Goal: Task Accomplishment & Management: Use online tool/utility

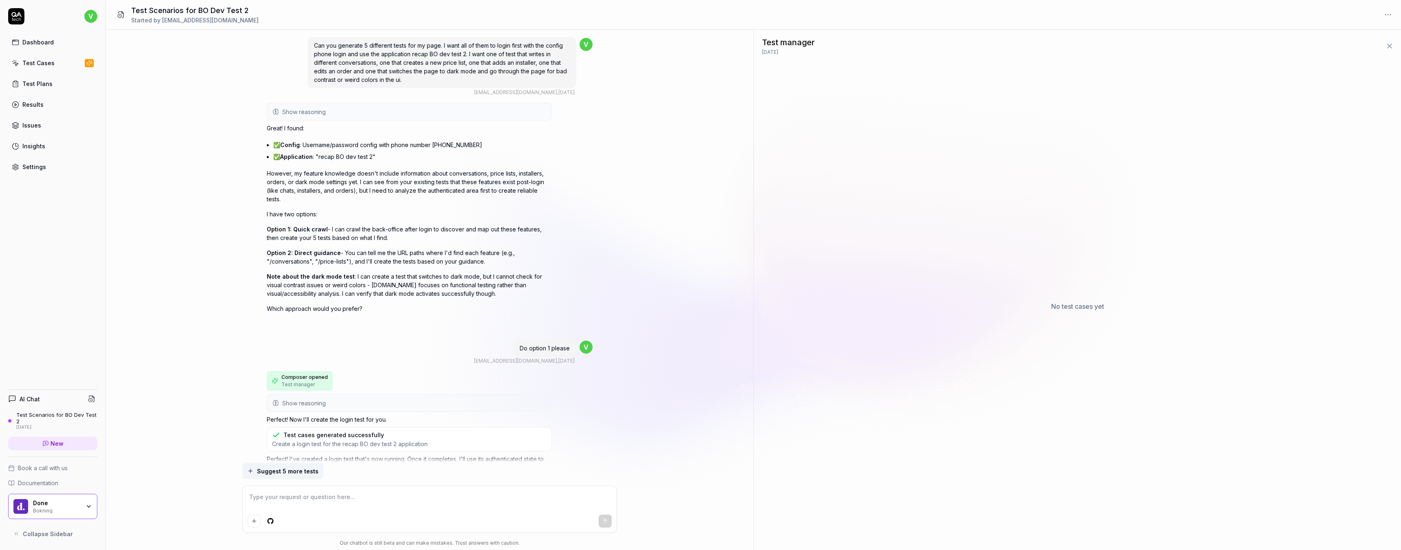
scroll to position [1706, 0]
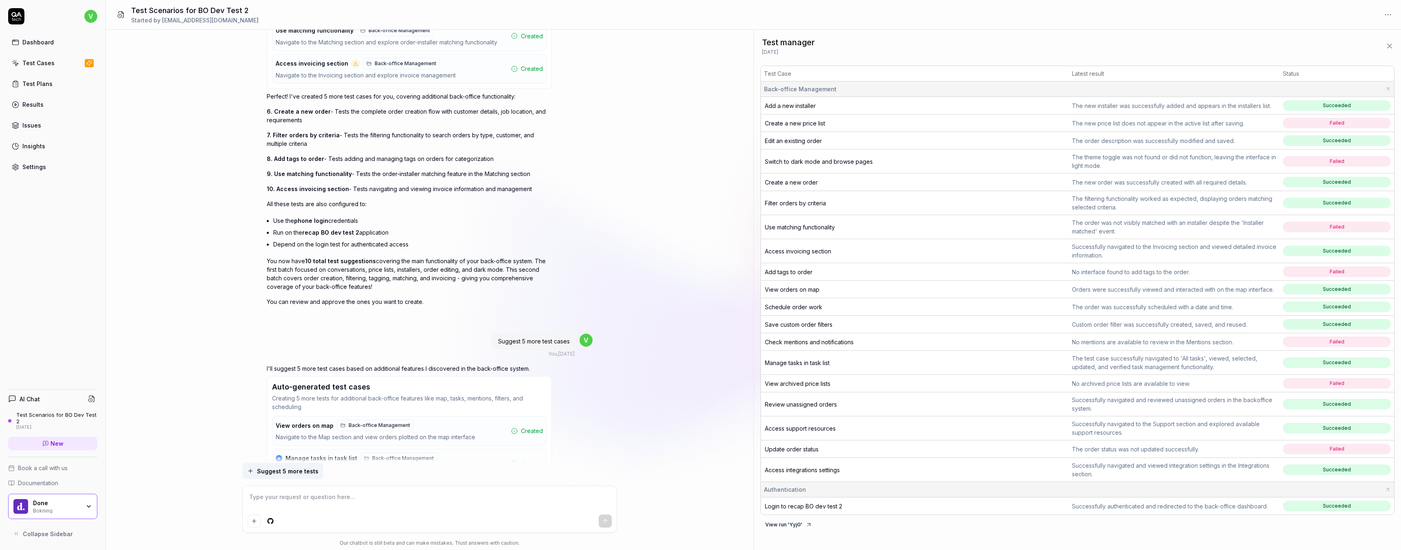
scroll to position [2732, 0]
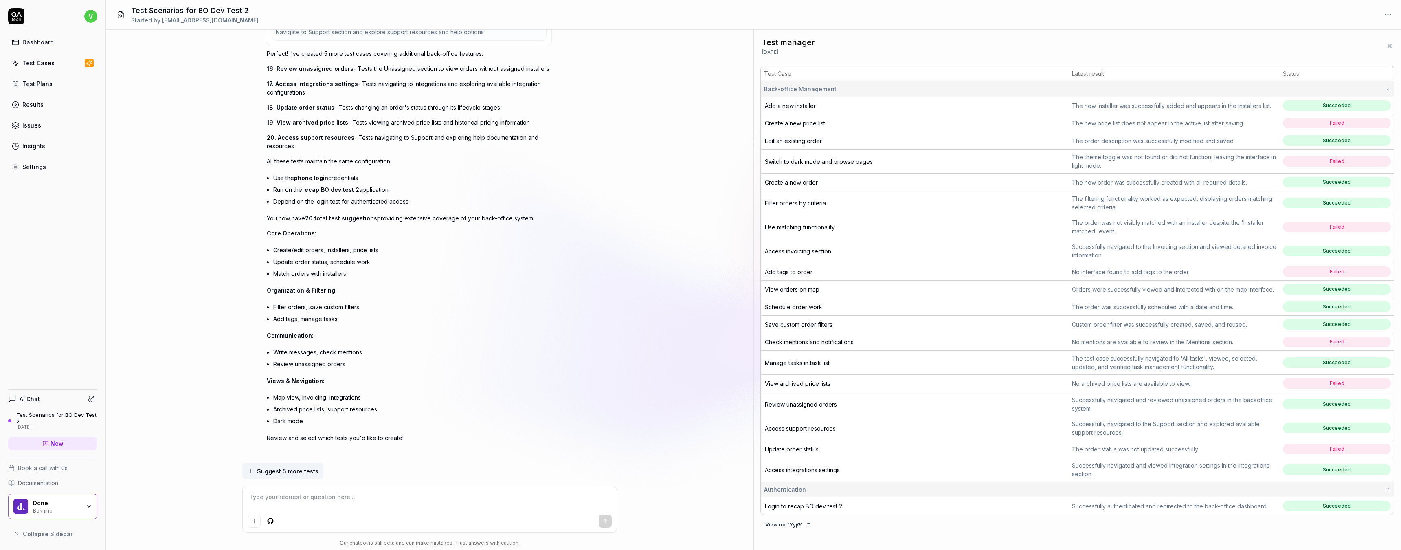
click at [803, 123] on span "Create a new price list" at bounding box center [795, 123] width 60 height 7
click at [821, 229] on span "Use matching functionality" at bounding box center [800, 227] width 70 height 7
type textarea "*"
click at [38, 171] on link "Settings" at bounding box center [52, 167] width 89 height 16
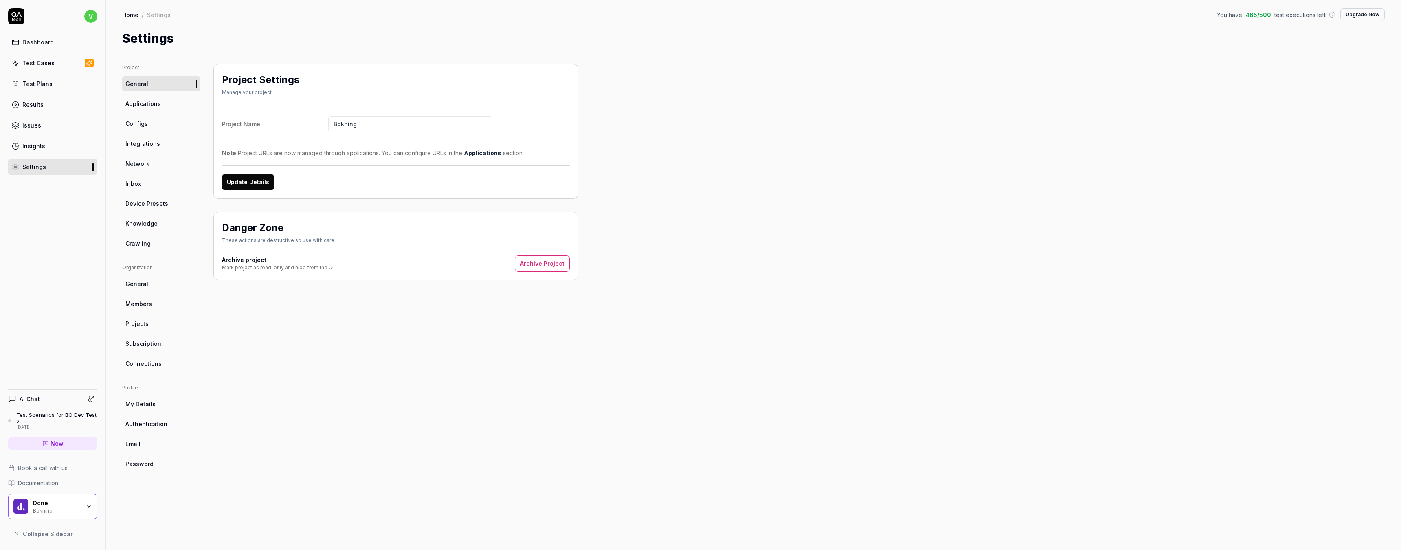
click at [157, 127] on link "Configs" at bounding box center [161, 123] width 78 height 15
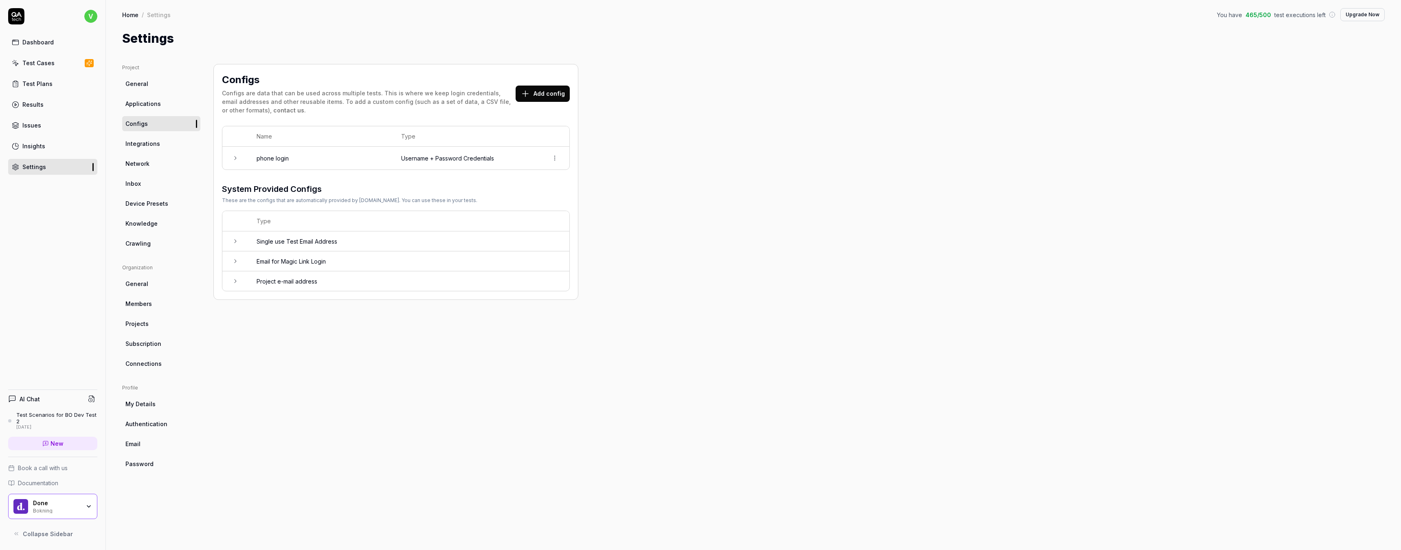
click at [149, 97] on link "Applications" at bounding box center [161, 103] width 78 height 15
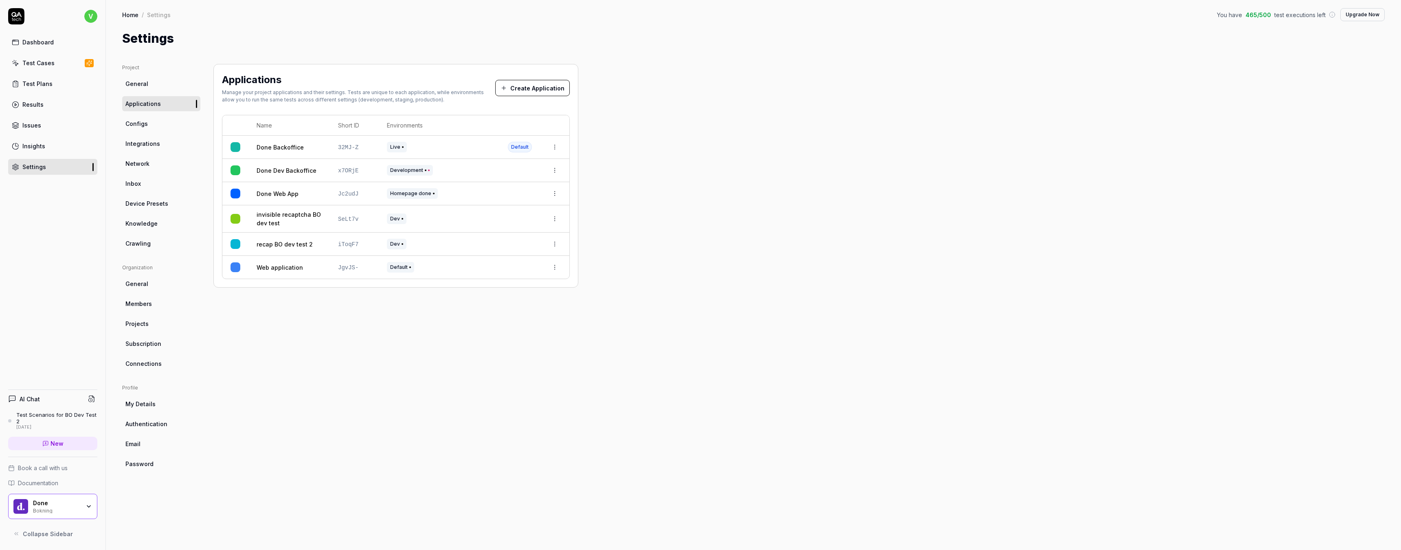
click at [554, 242] on html "v Dashboard Test Cases Test Plans Results Issues Insights Settings AI Chat Test…" at bounding box center [700, 275] width 1401 height 550
click at [527, 300] on div "Edit" at bounding box center [527, 298] width 64 height 18
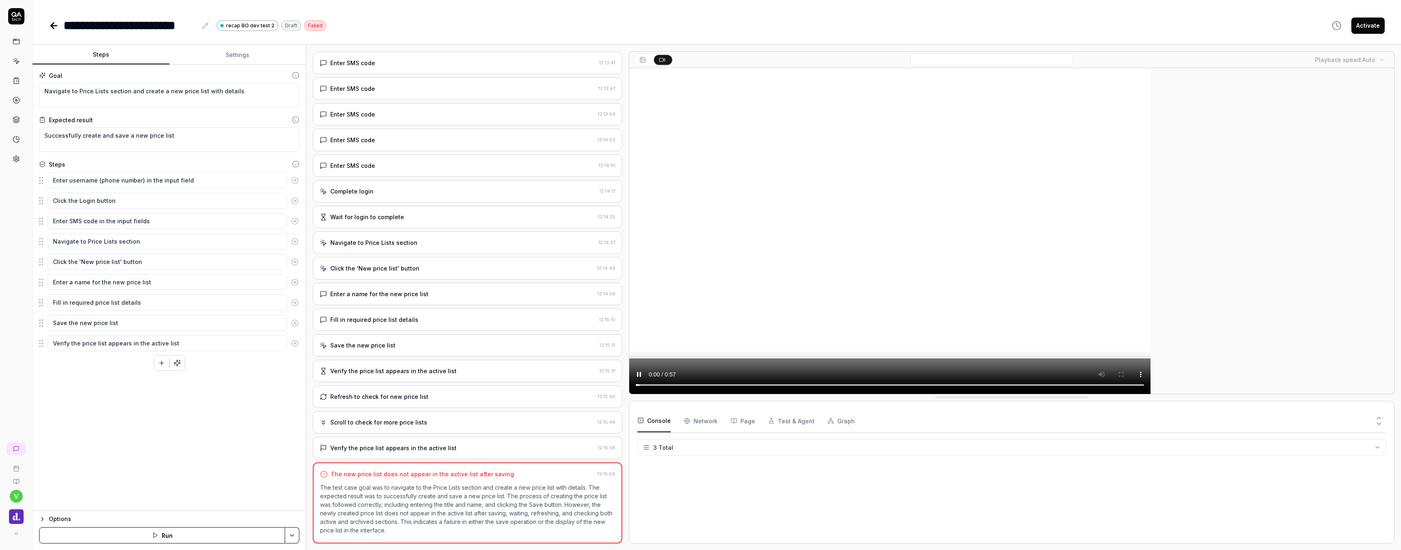
scroll to position [114, 0]
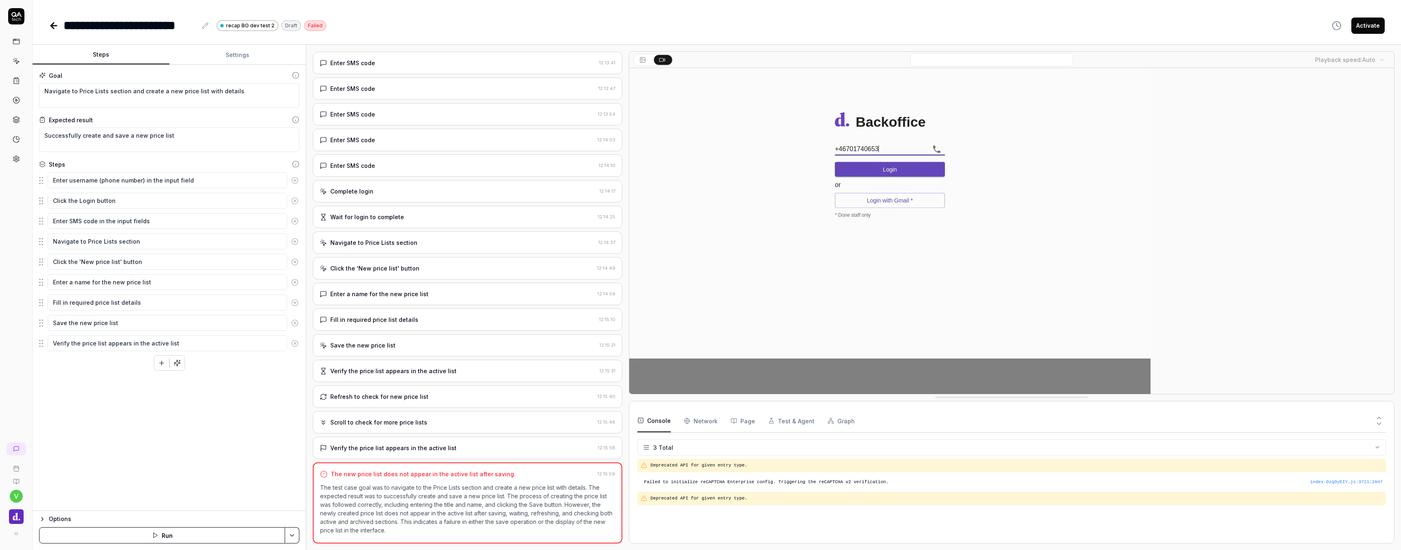
click at [653, 385] on video at bounding box center [889, 231] width 521 height 326
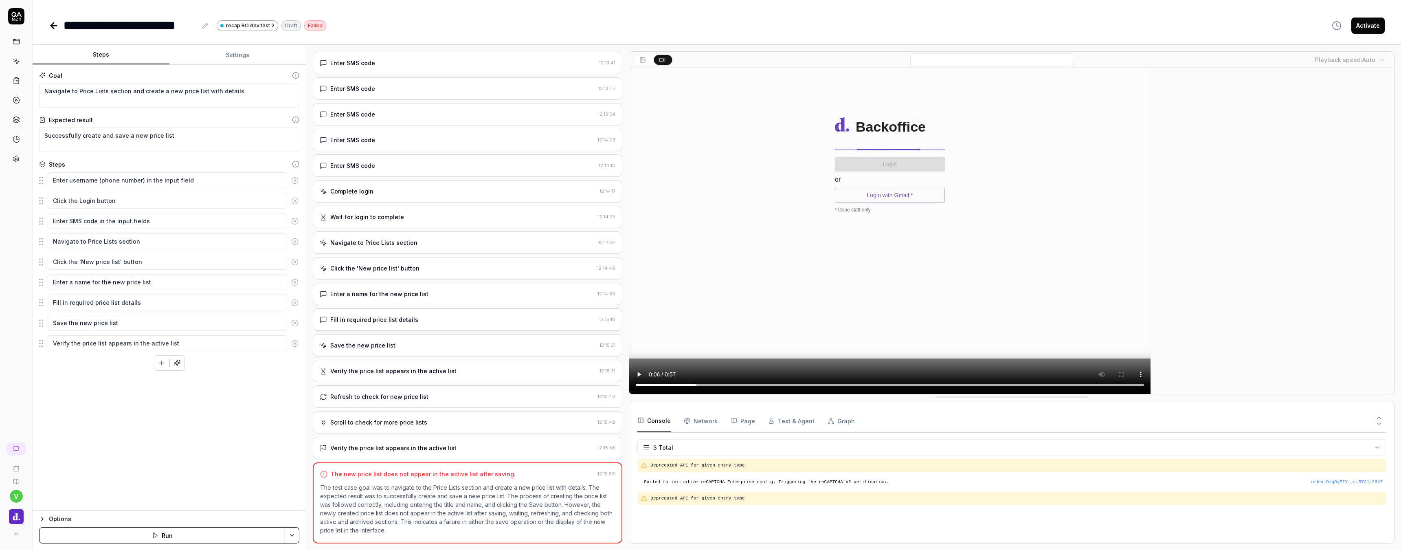
click at [517, 22] on div "**********" at bounding box center [717, 25] width 1336 height 18
type textarea "*"
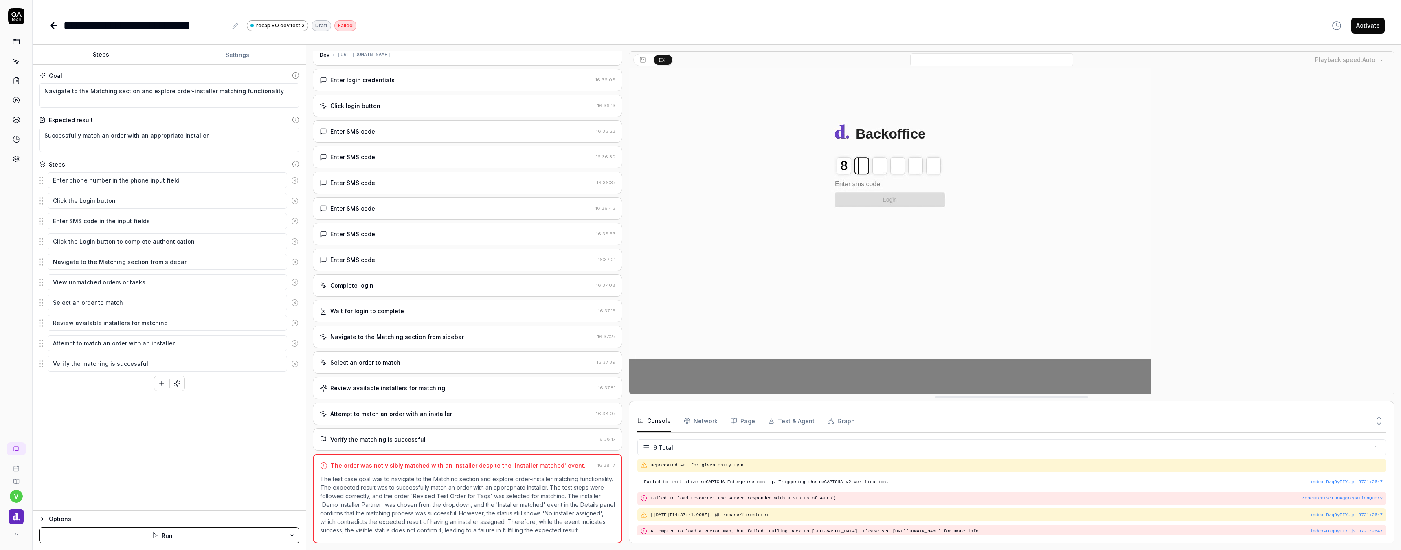
scroll to position [18, 0]
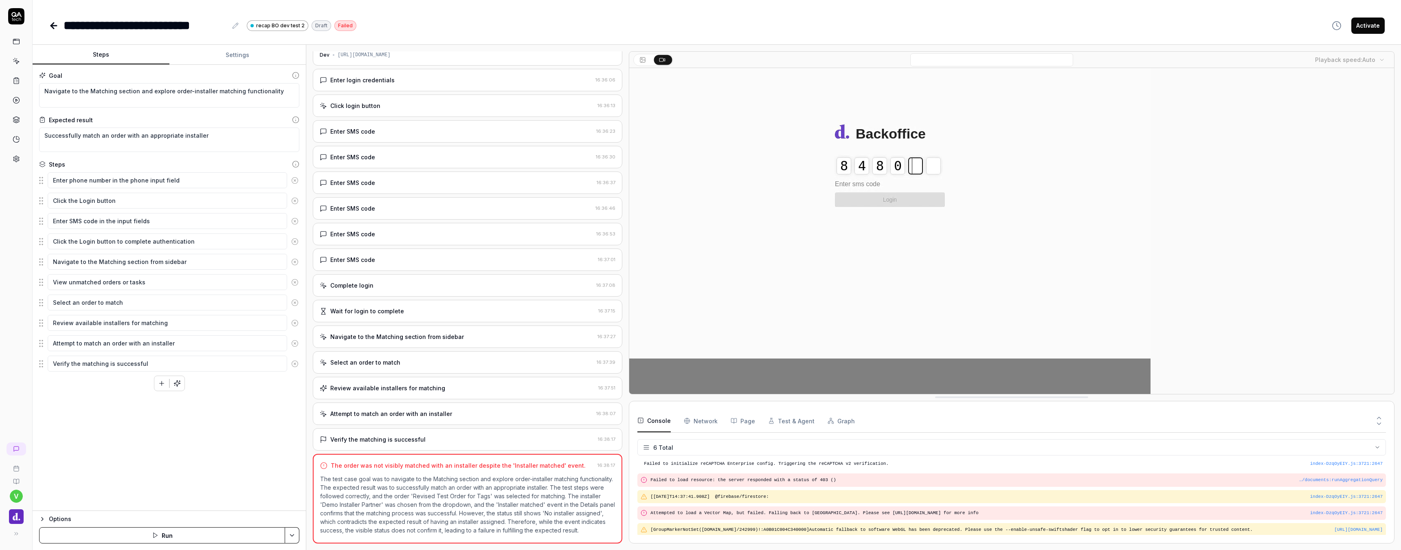
click at [652, 385] on video at bounding box center [889, 231] width 521 height 326
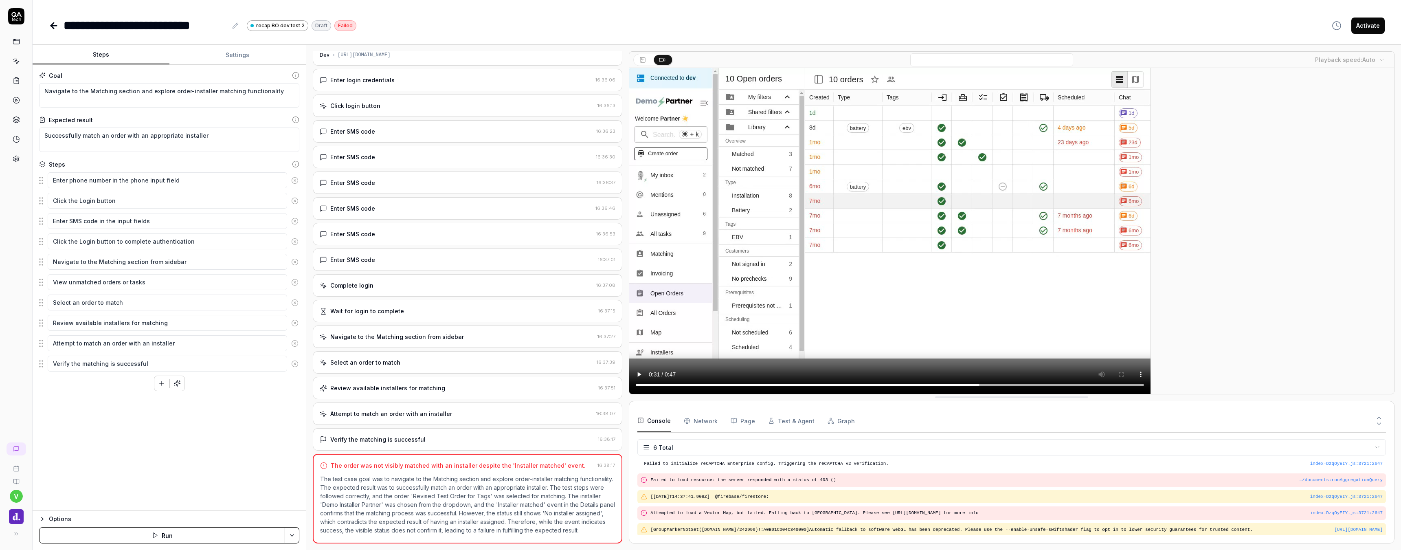
click at [652, 385] on video at bounding box center [889, 231] width 521 height 326
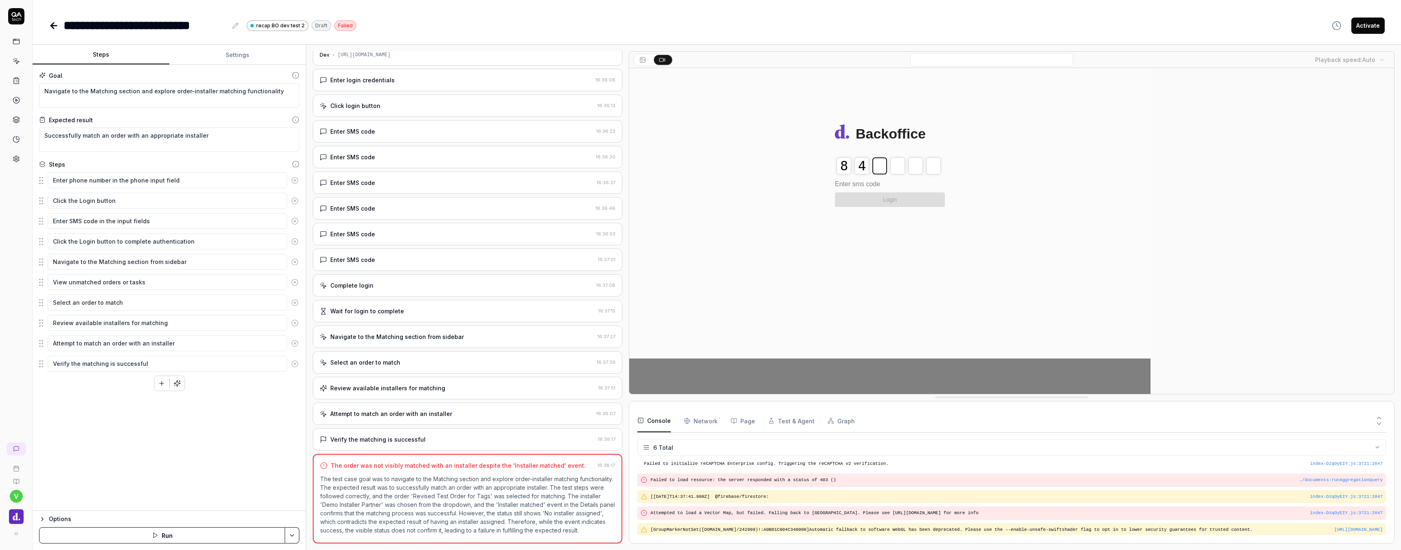
click at [653, 386] on video at bounding box center [889, 231] width 521 height 326
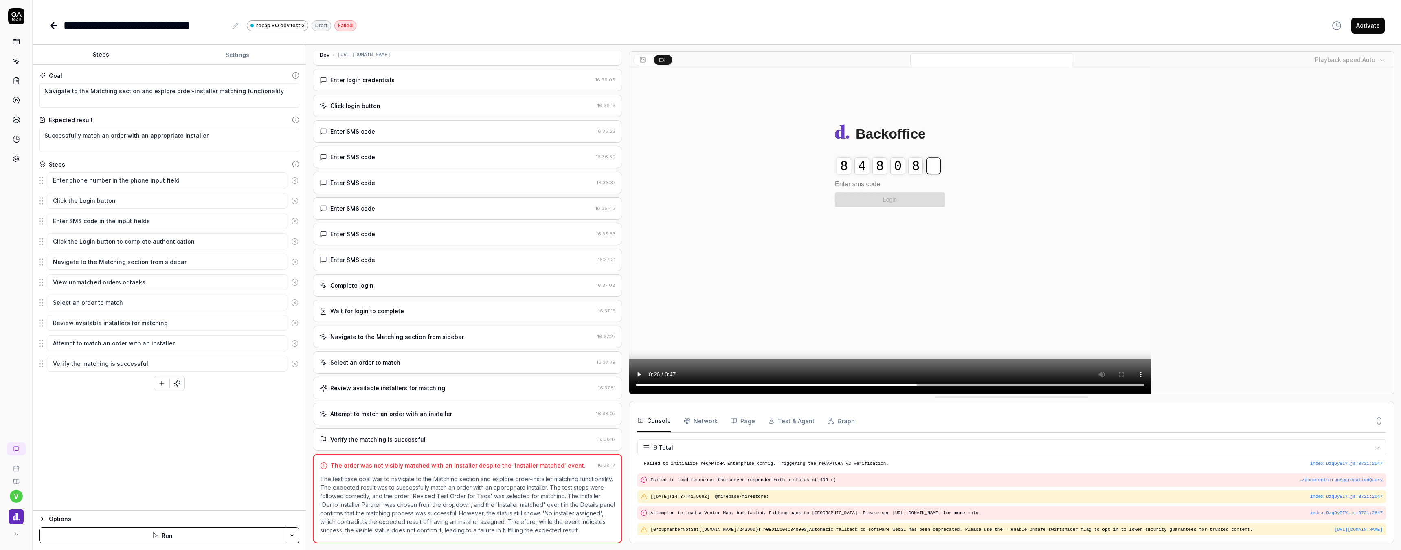
click at [653, 386] on video at bounding box center [889, 231] width 521 height 326
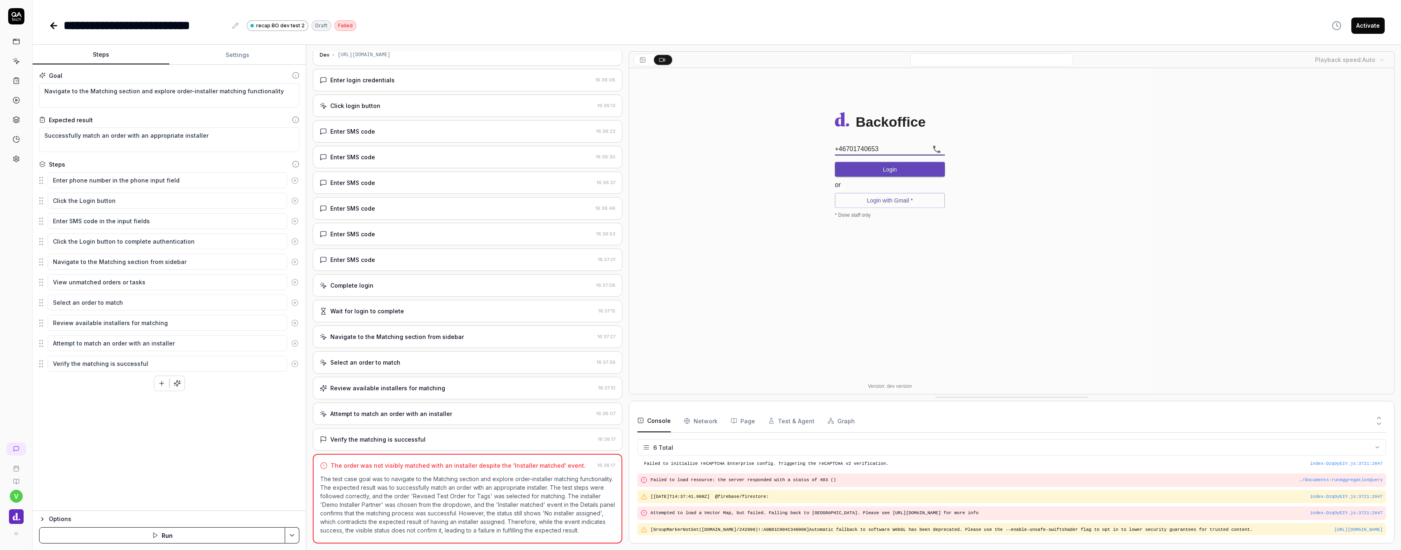
click at [653, 386] on video at bounding box center [889, 231] width 521 height 326
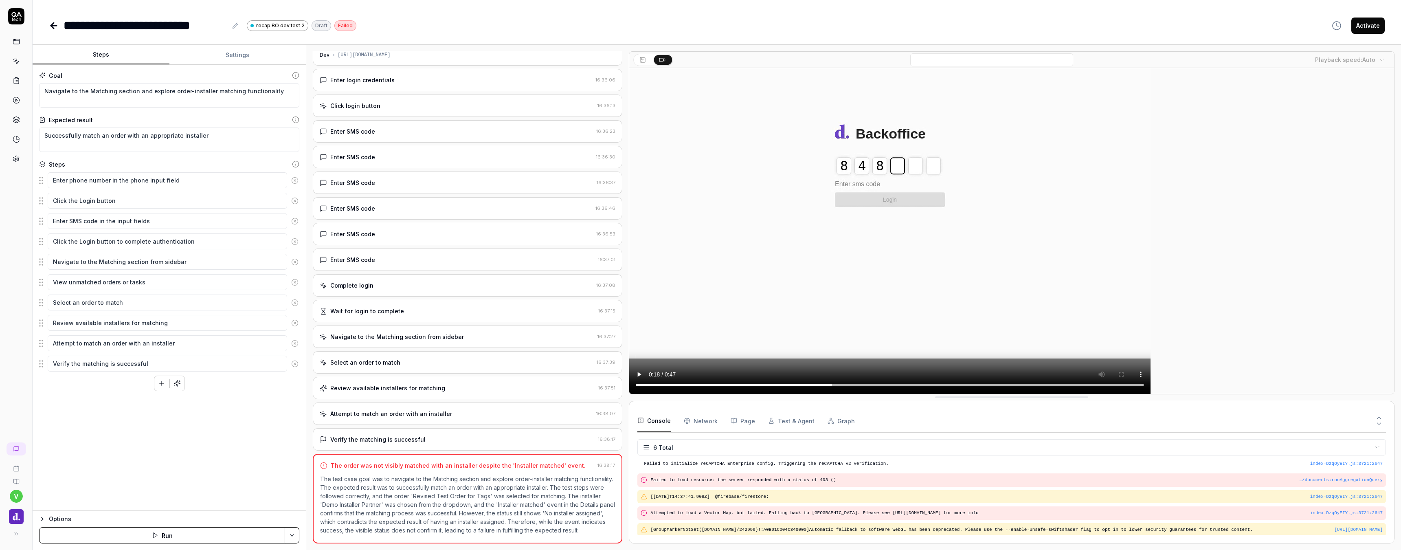
click at [653, 386] on video at bounding box center [889, 231] width 521 height 326
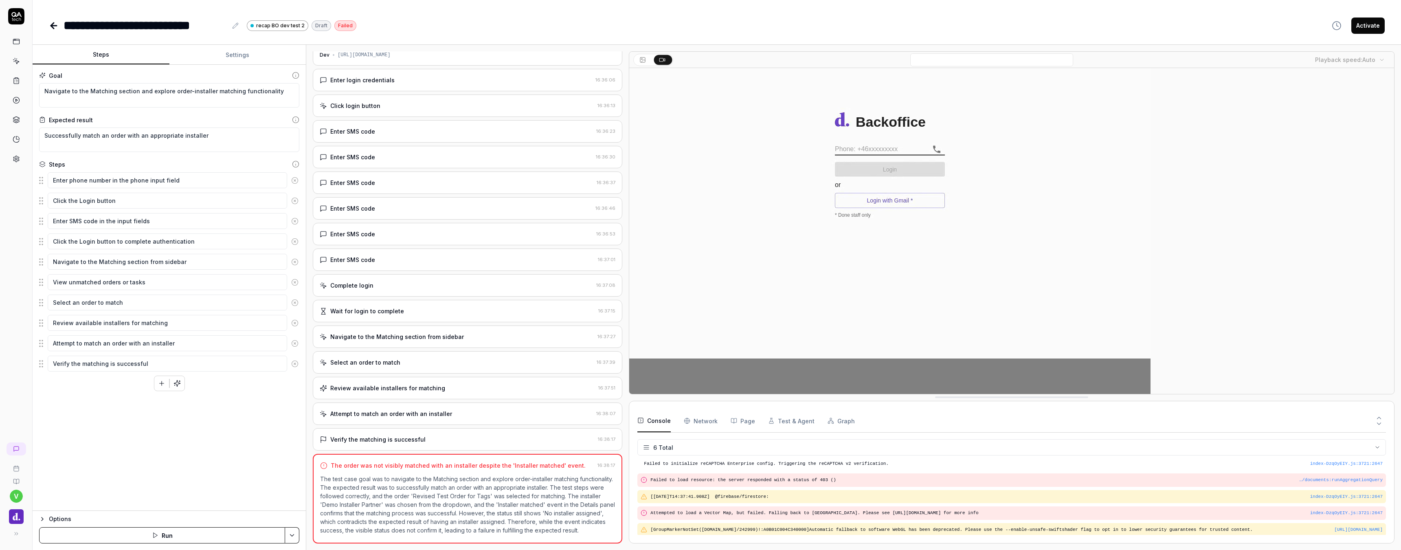
click at [653, 386] on video at bounding box center [889, 231] width 521 height 326
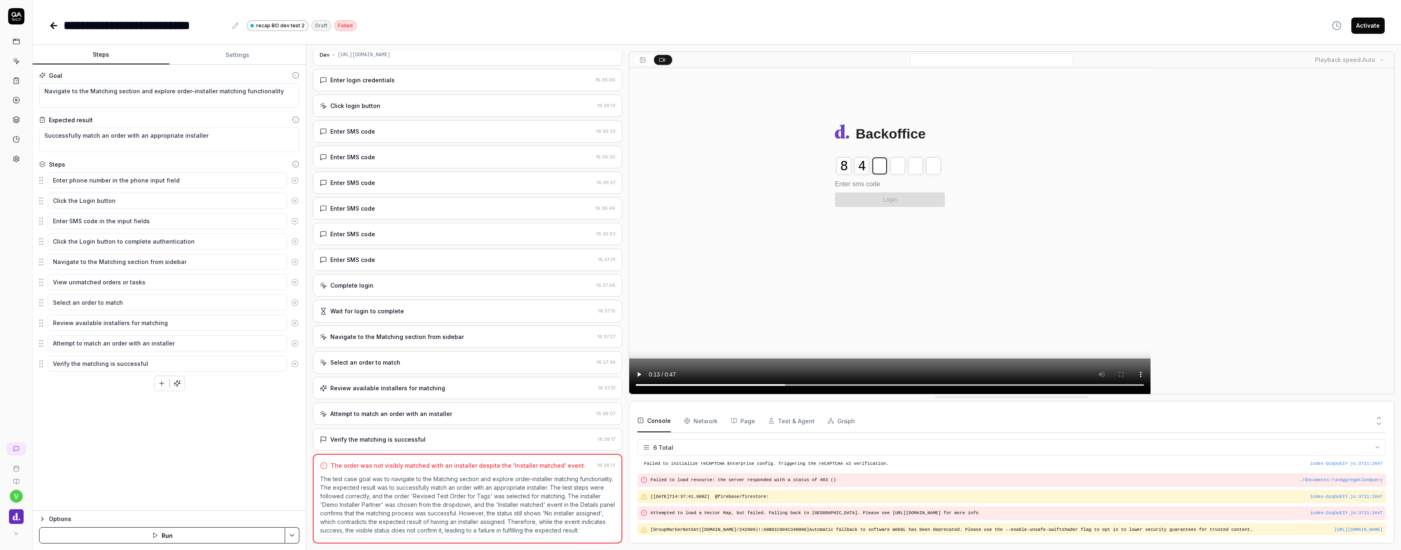
click at [653, 386] on video at bounding box center [889, 231] width 521 height 326
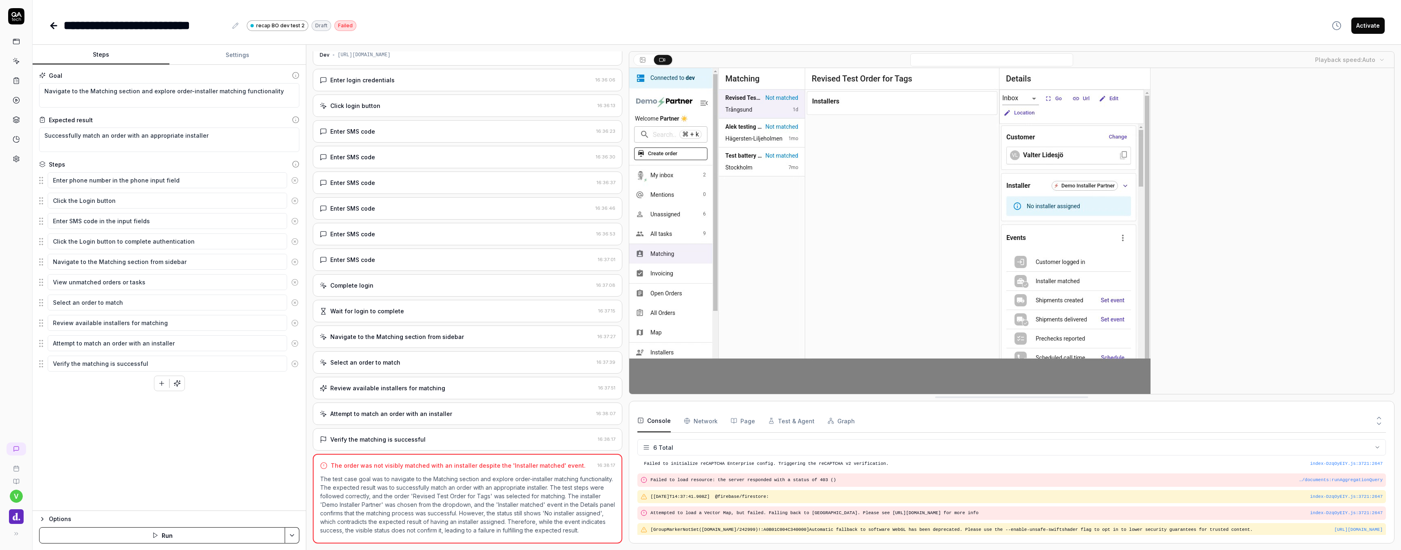
click at [653, 386] on video at bounding box center [889, 231] width 521 height 326
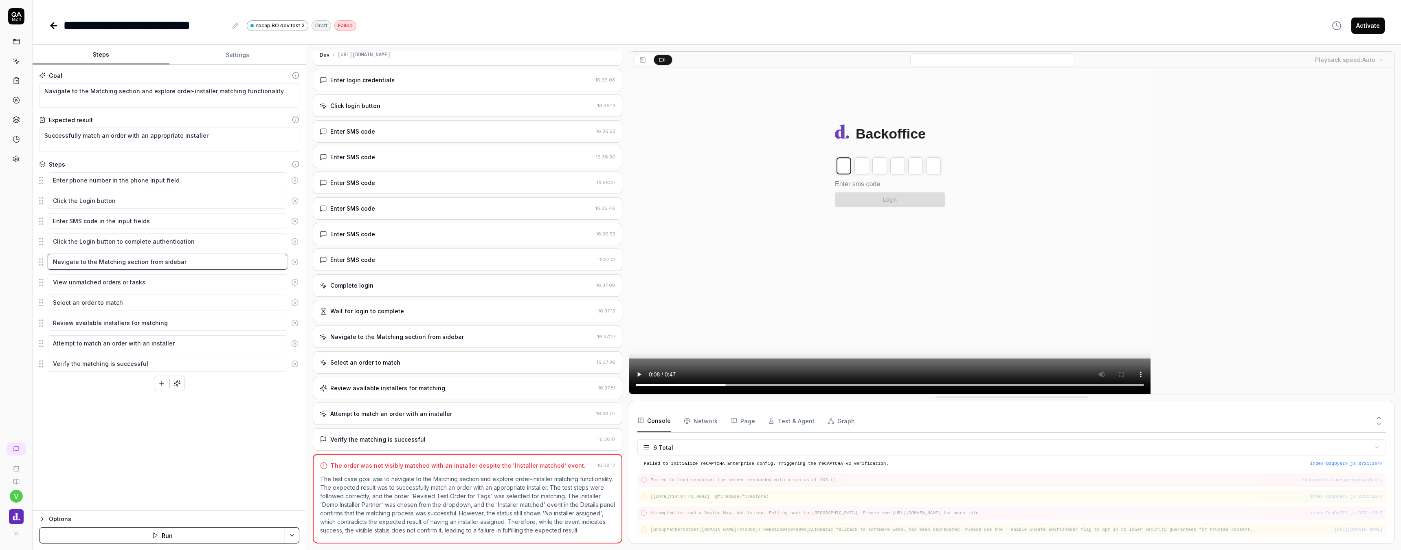
click at [128, 265] on textarea "Navigate to the Matching section from sidebar" at bounding box center [167, 262] width 239 height 16
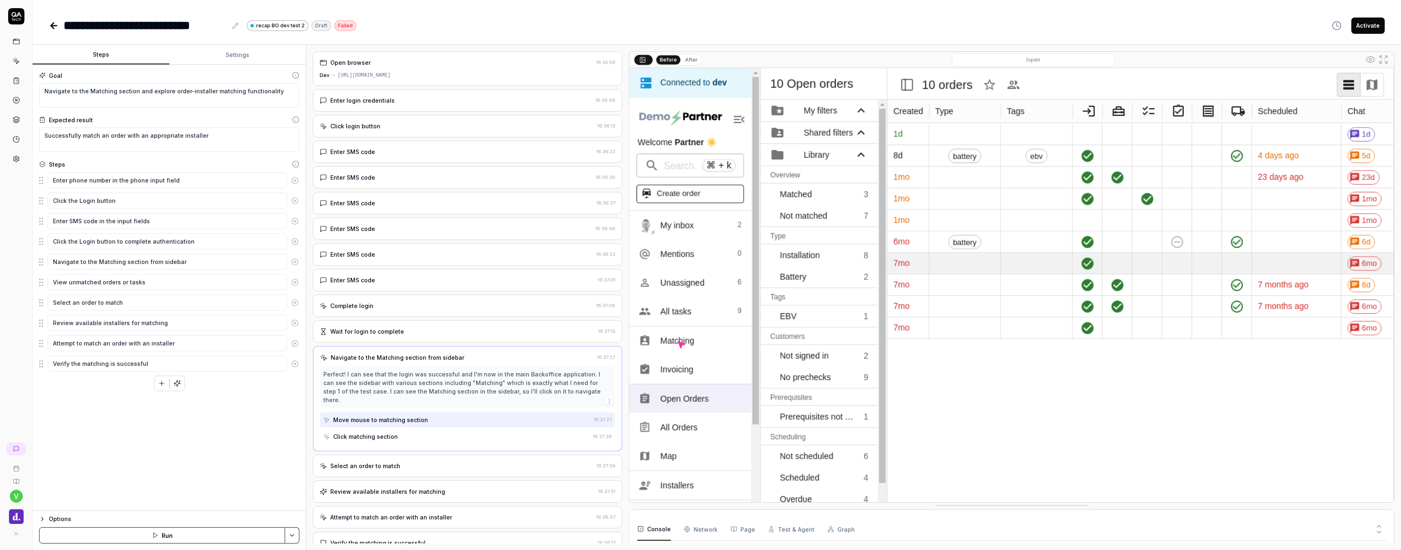
click at [420, 461] on div "Select an order to match" at bounding box center [457, 465] width 274 height 9
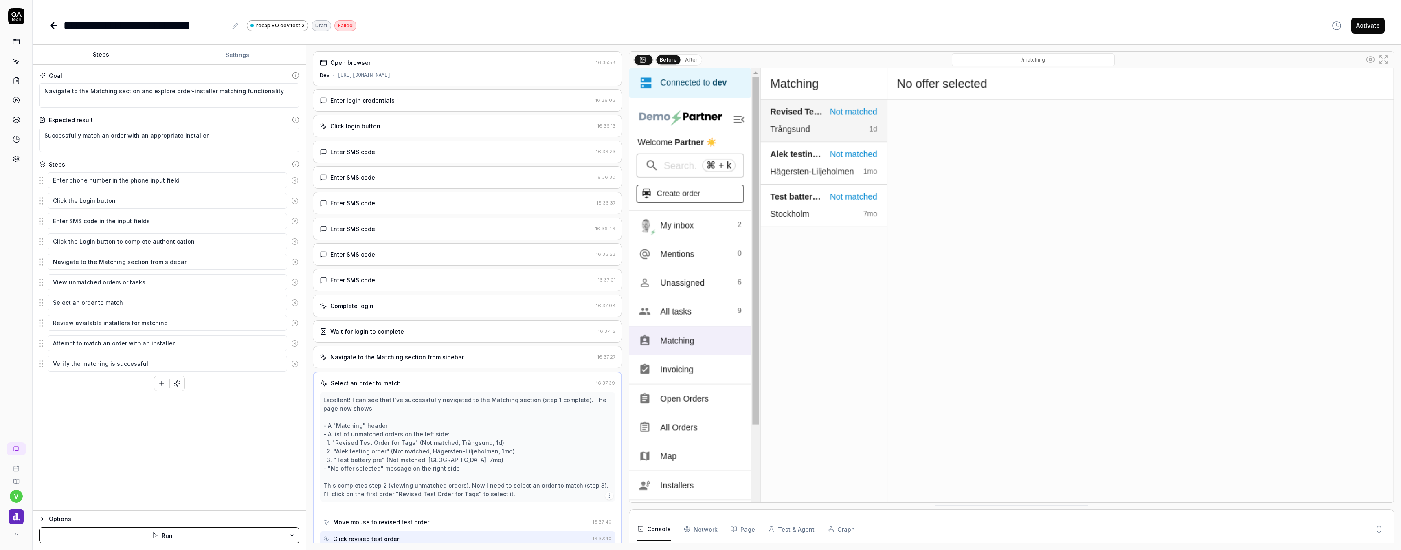
scroll to position [2, 0]
click at [771, 242] on img at bounding box center [1011, 307] width 765 height 478
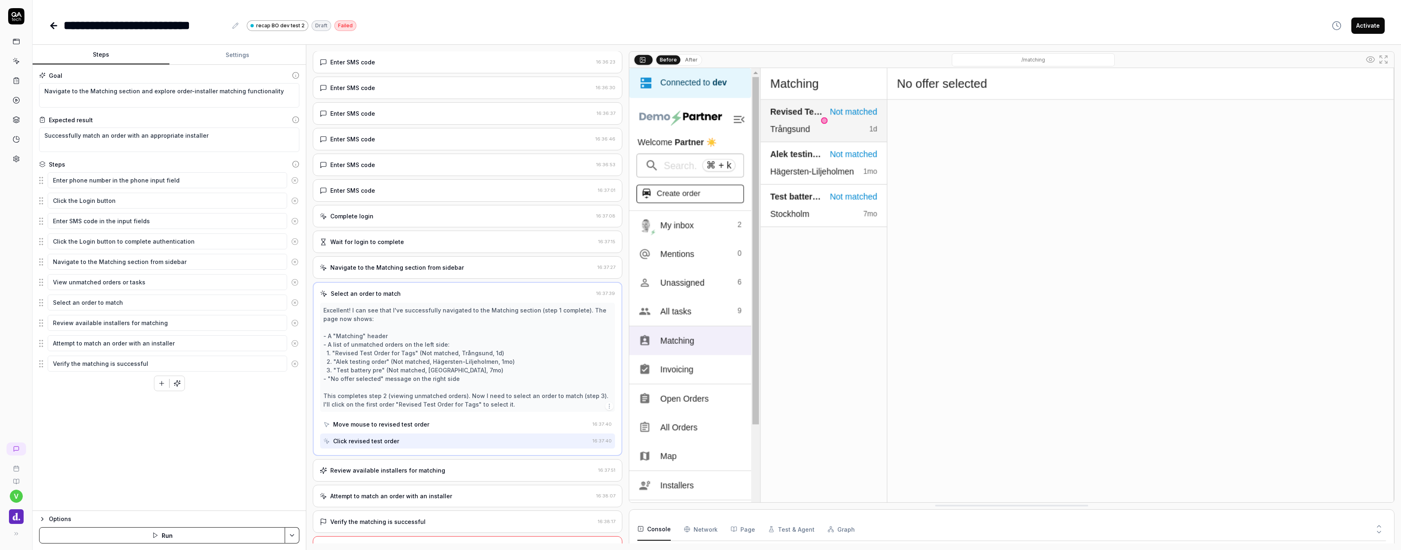
scroll to position [93, 0]
click at [413, 466] on div "Review available installers for matching" at bounding box center [387, 467] width 115 height 9
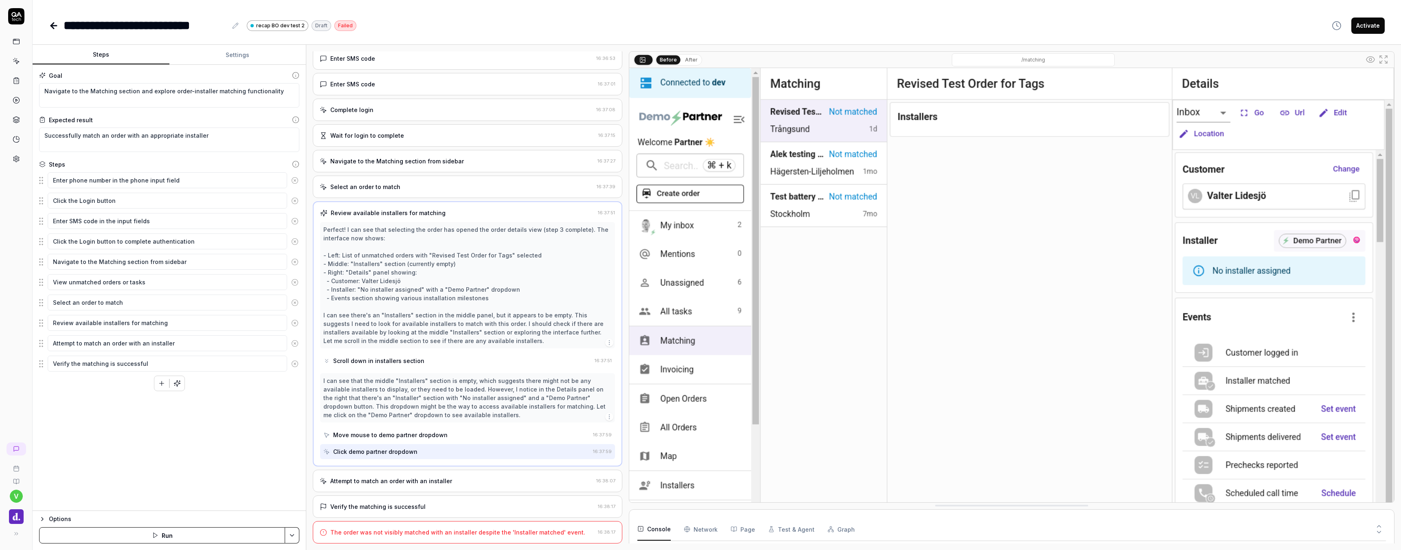
scroll to position [196, 0]
click at [416, 480] on div "Attempt to match an order with an installer" at bounding box center [391, 481] width 122 height 9
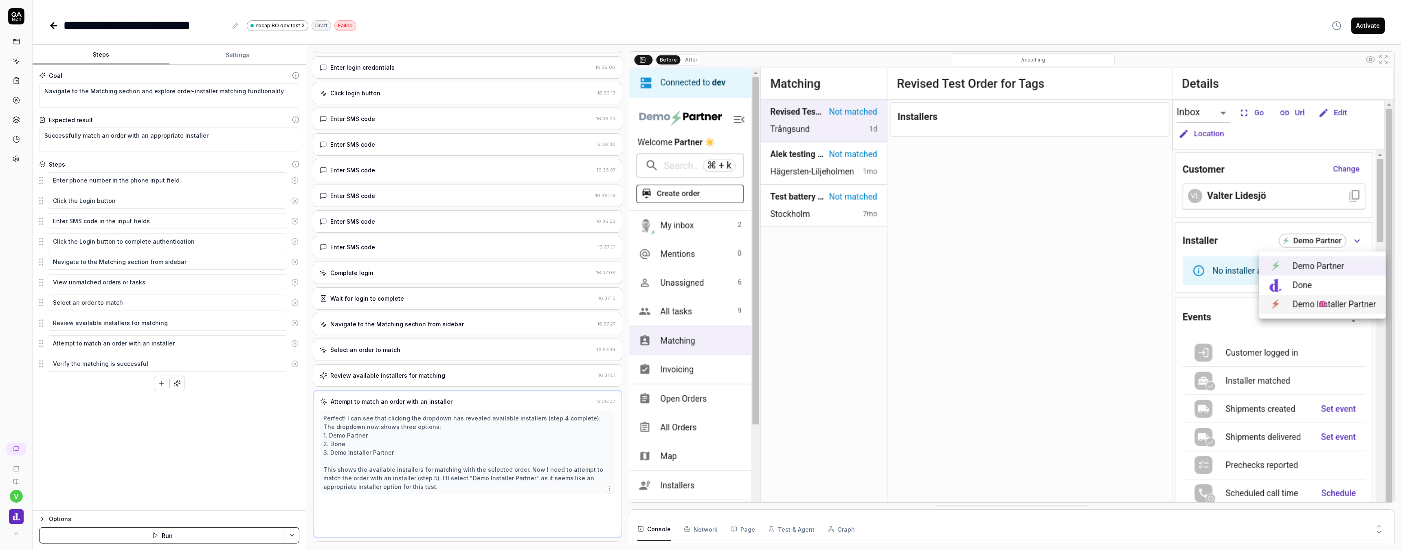
scroll to position [28, 0]
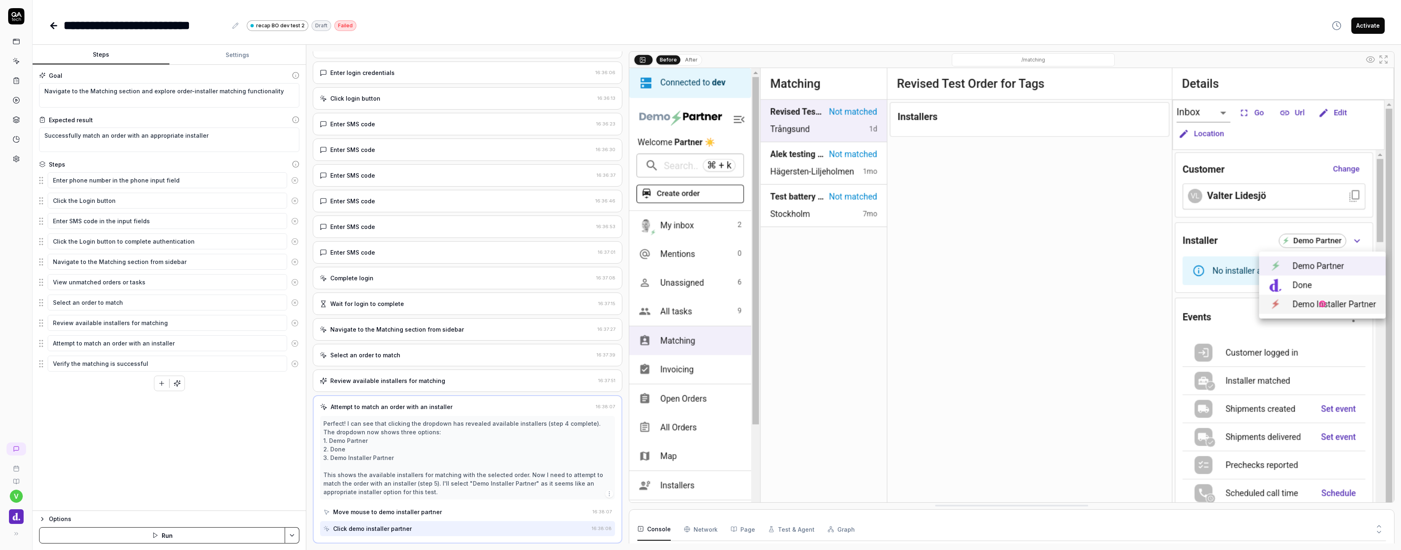
type textarea "*"
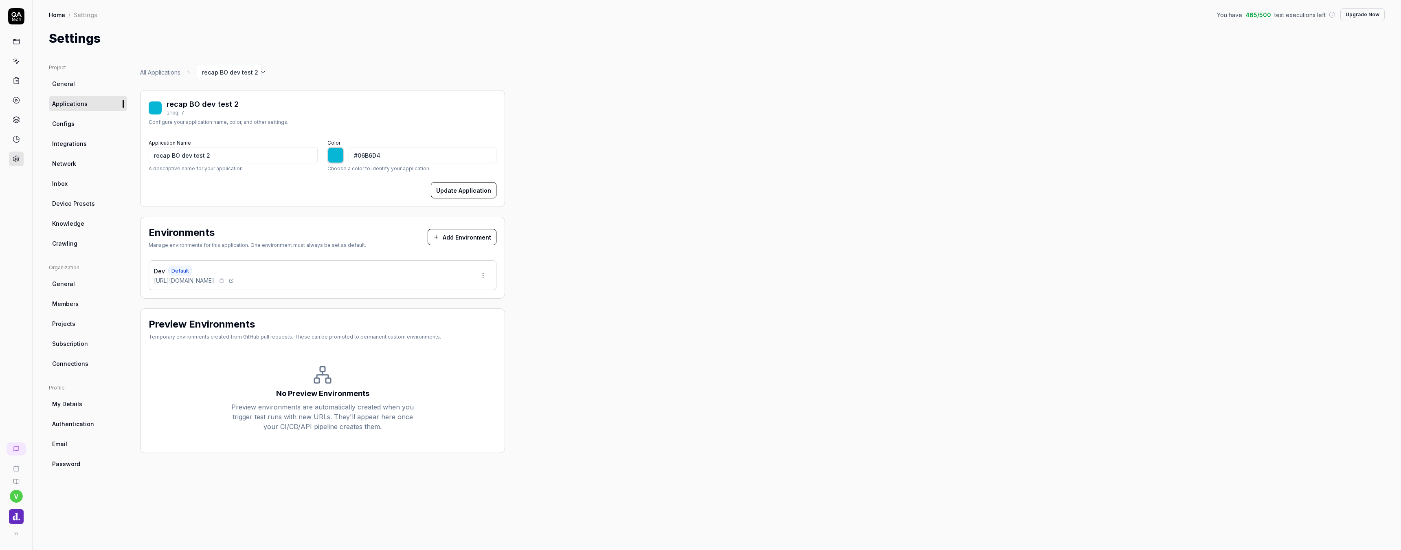
click at [224, 280] on icon at bounding box center [221, 280] width 5 height 5
type input "*******"
click at [57, 479] on div "Test Scenarios for BO Dev Test 2" at bounding box center [77, 475] width 66 height 13
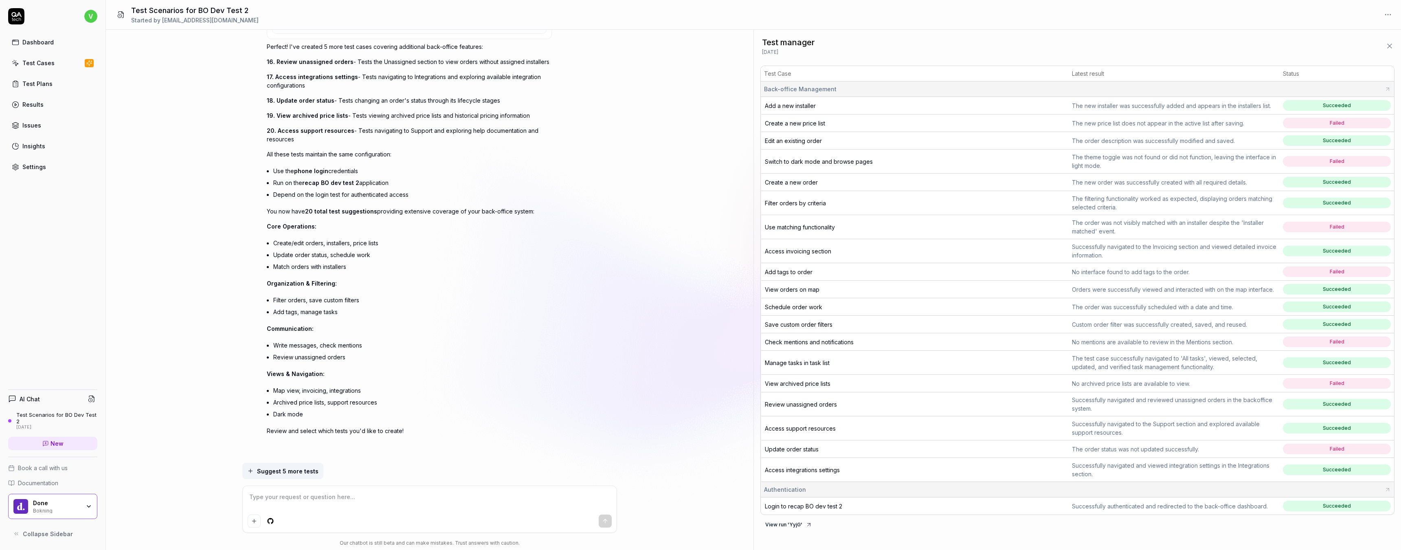
scroll to position [2732, 0]
click at [798, 274] on span "Add tags to order" at bounding box center [789, 271] width 48 height 7
click at [804, 342] on span "Check mentions and notifications" at bounding box center [809, 341] width 89 height 7
click at [791, 447] on span "Update order status" at bounding box center [792, 449] width 54 height 7
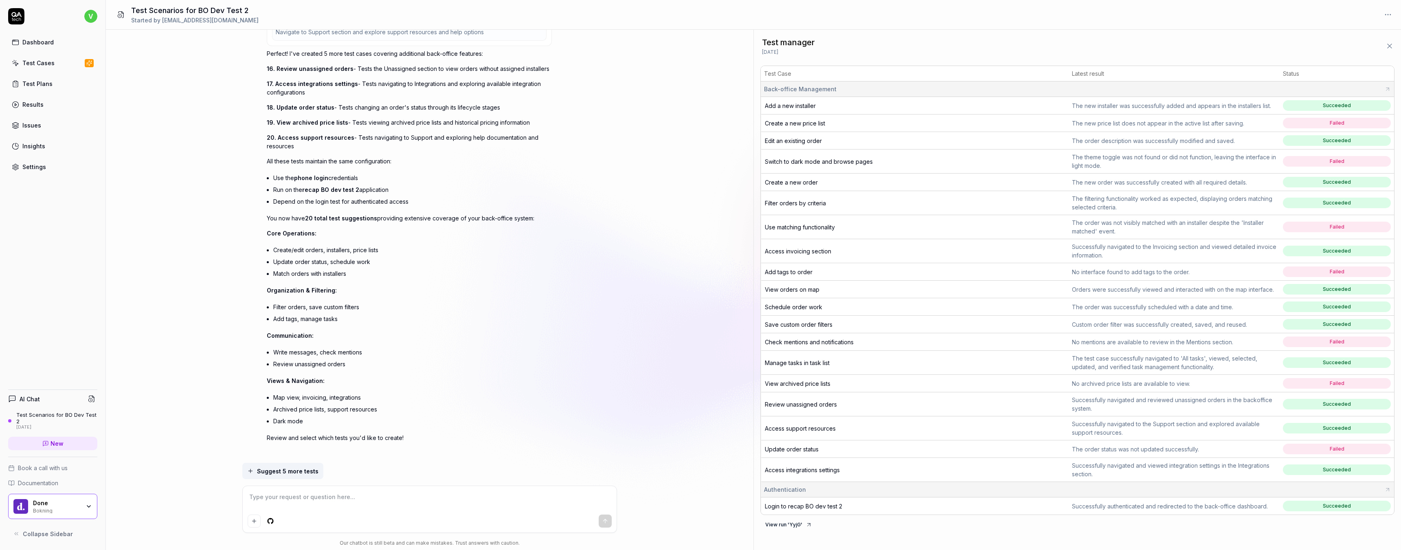
click at [218, 225] on div "Can you generate 5 different tests for my page. I want all of them to login fir…" at bounding box center [430, 246] width 648 height 433
type textarea "*"
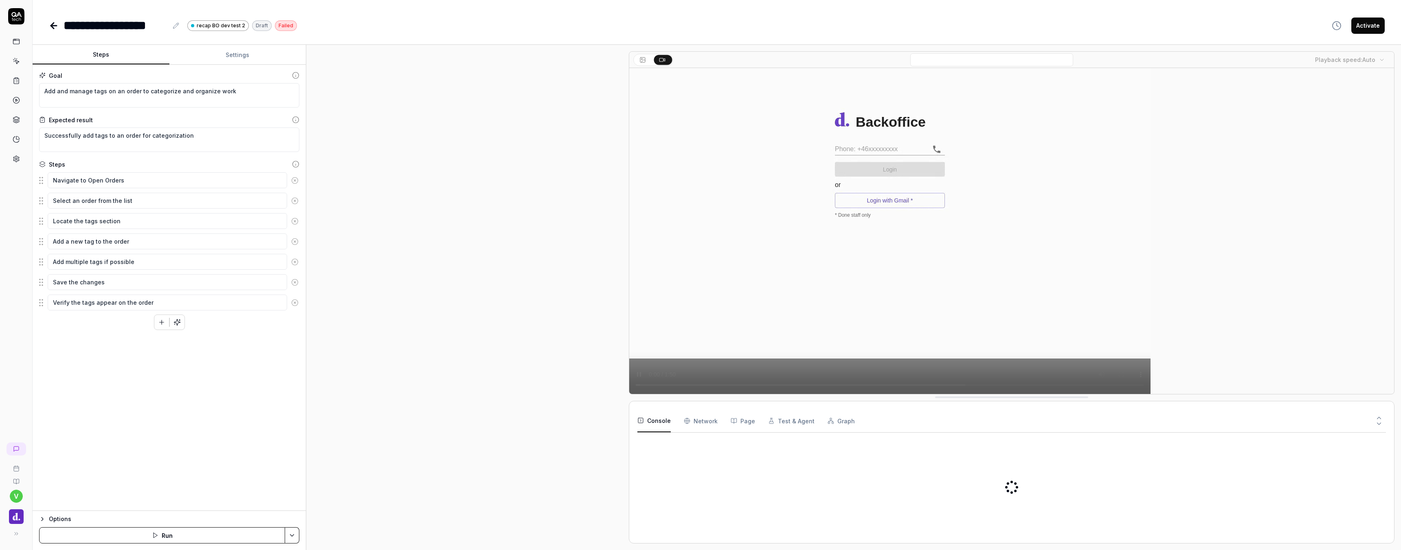
scroll to position [72, 0]
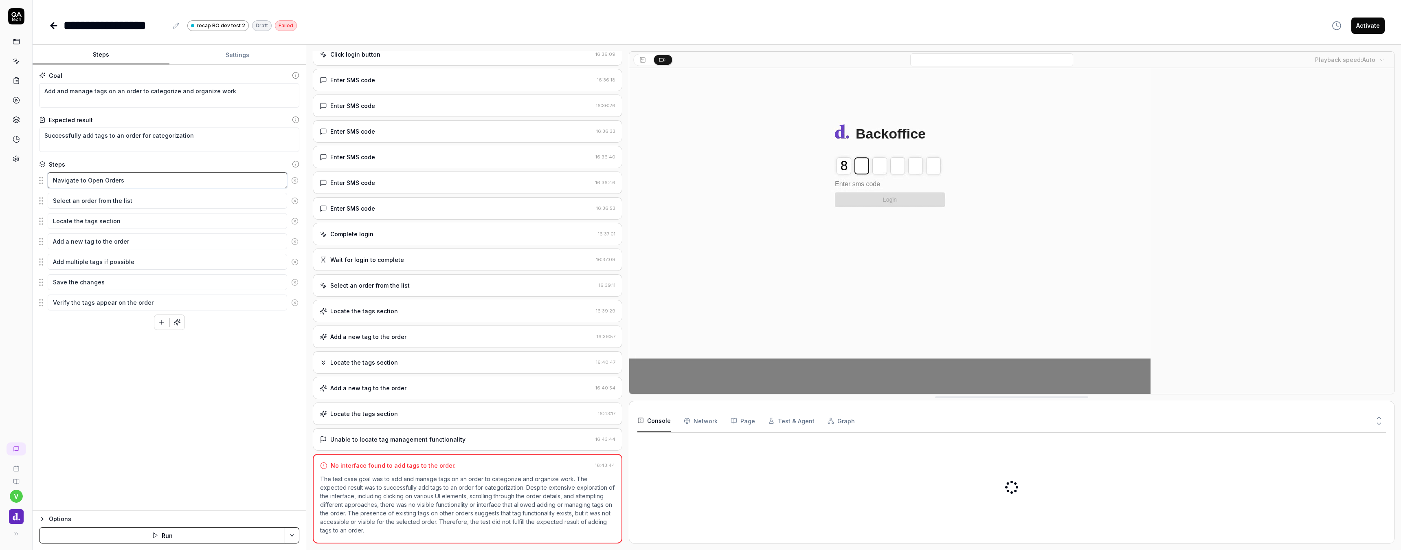
click at [174, 184] on textarea "Navigate to Open Orders" at bounding box center [167, 180] width 239 height 16
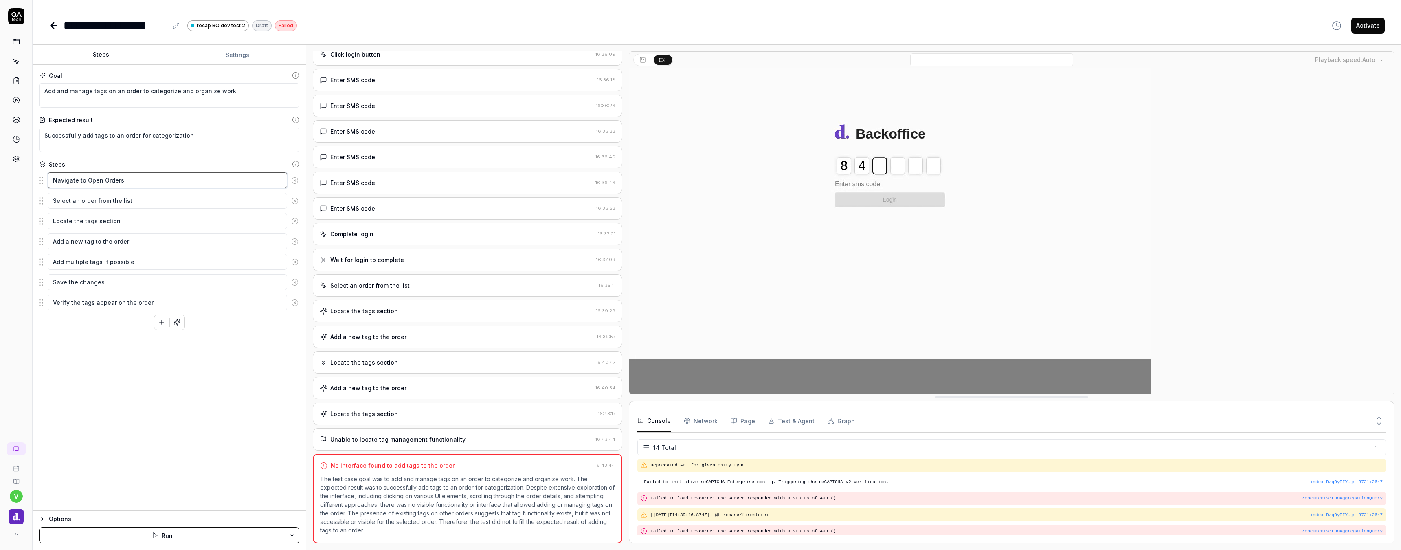
scroll to position [149, 0]
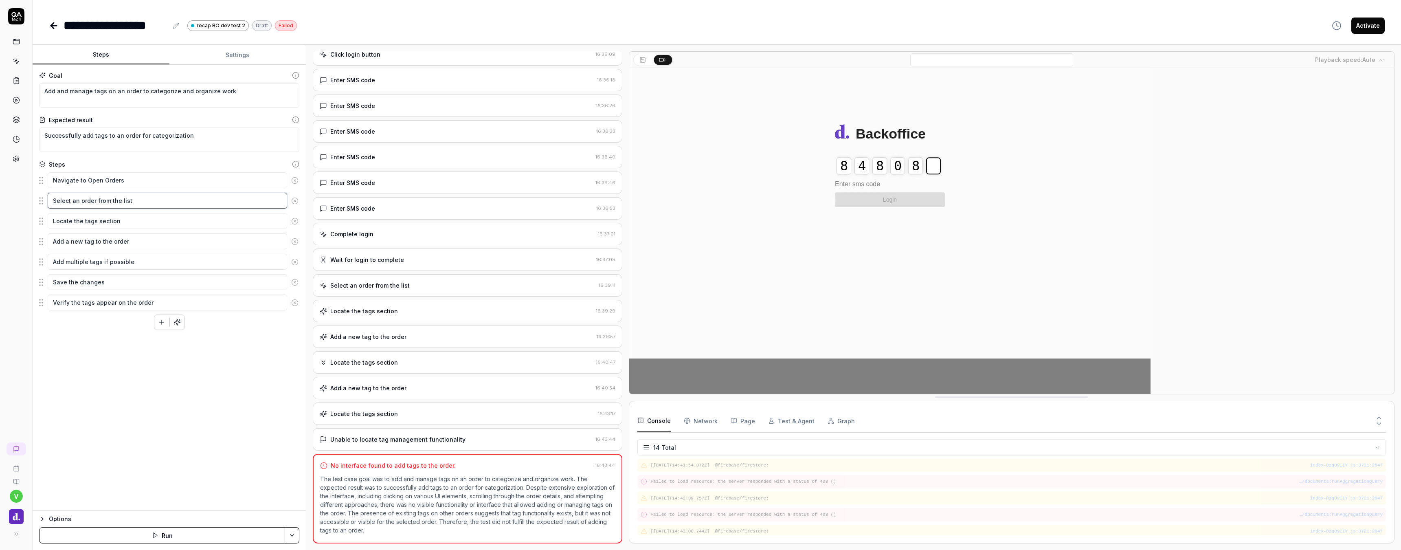
click at [149, 205] on textarea "Select an order from the list" at bounding box center [167, 201] width 239 height 16
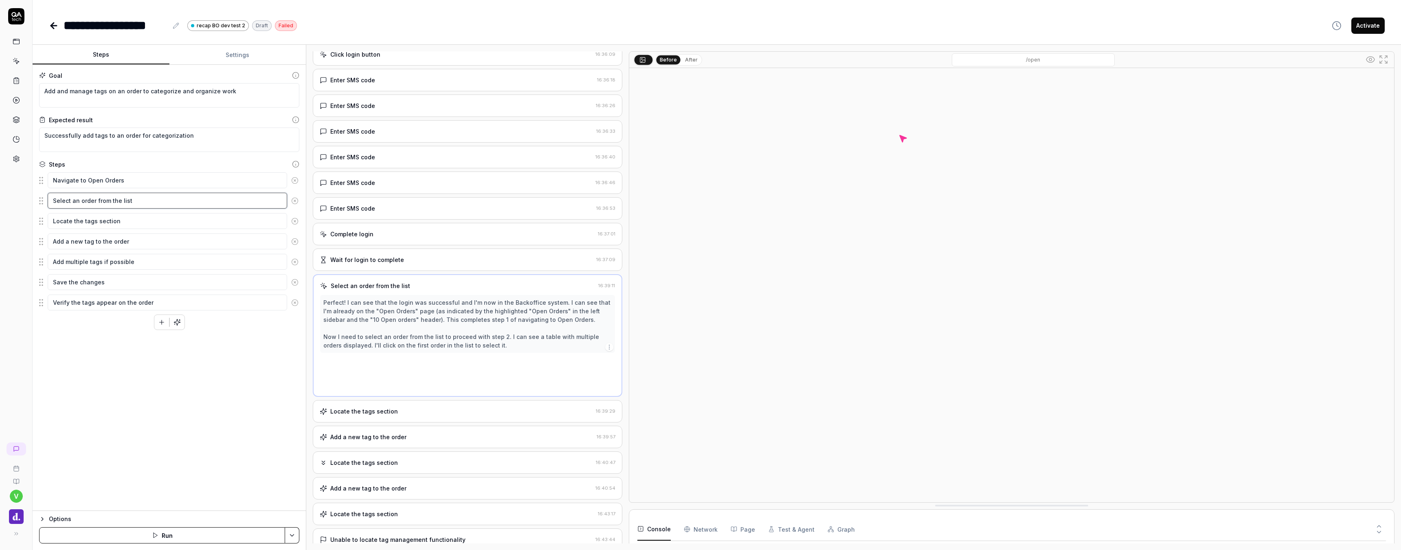
scroll to position [0, 0]
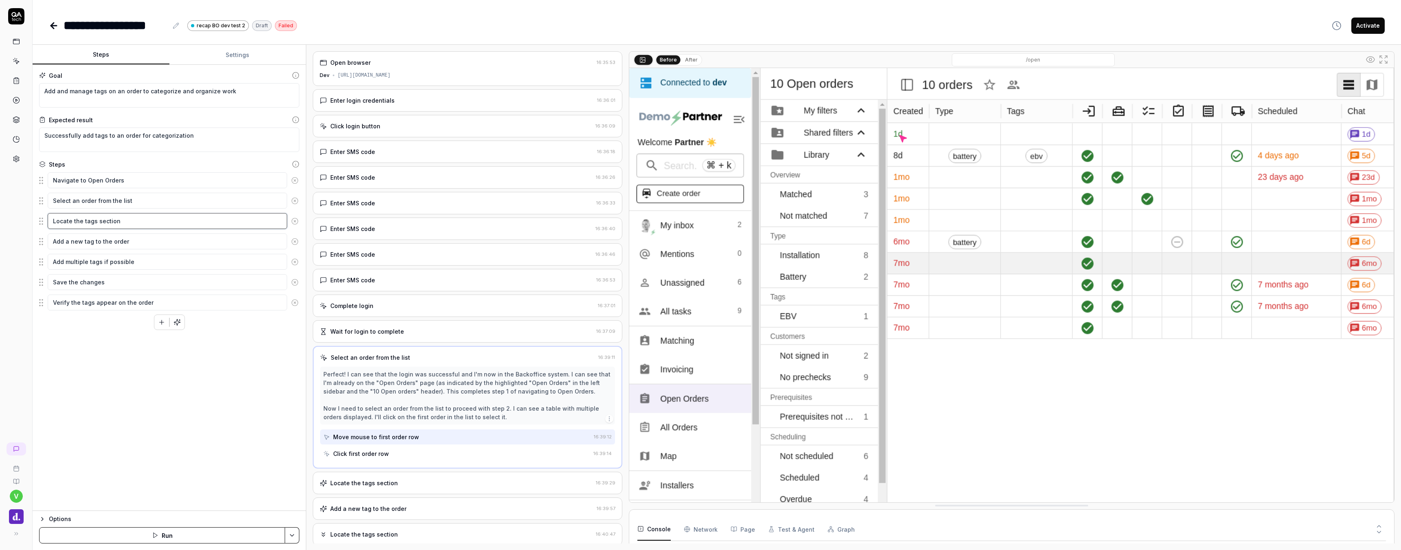
click at [146, 217] on textarea "Locate the tags section" at bounding box center [167, 221] width 239 height 16
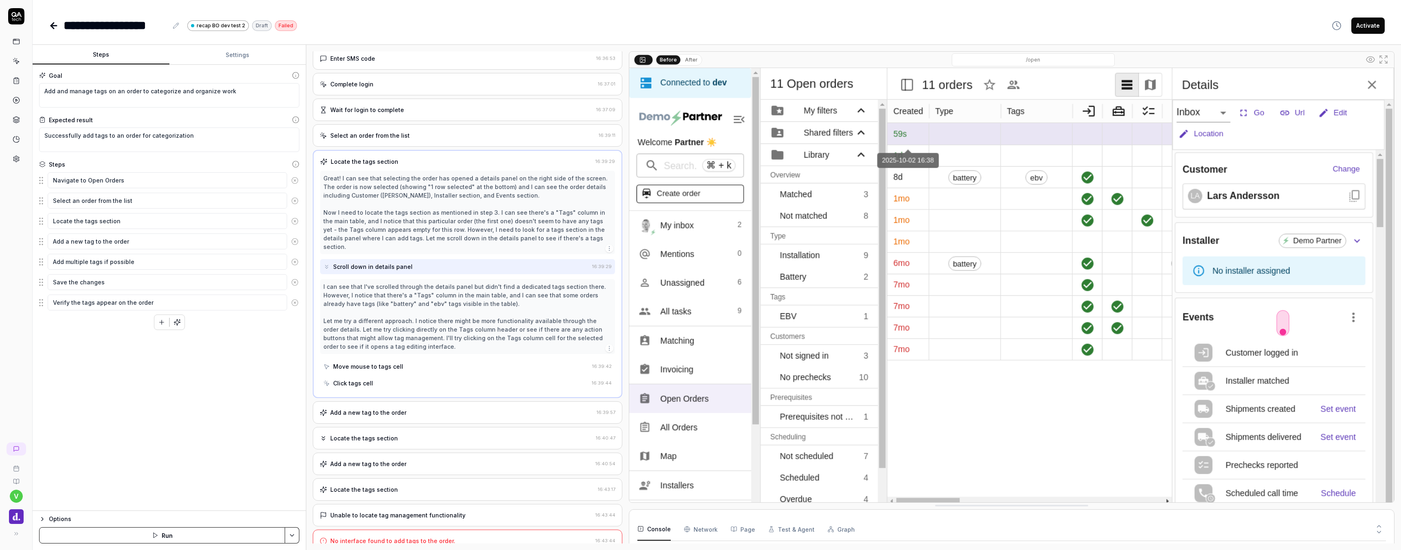
type textarea "*"
click at [402, 408] on div "Add a new tag to the order" at bounding box center [368, 412] width 76 height 9
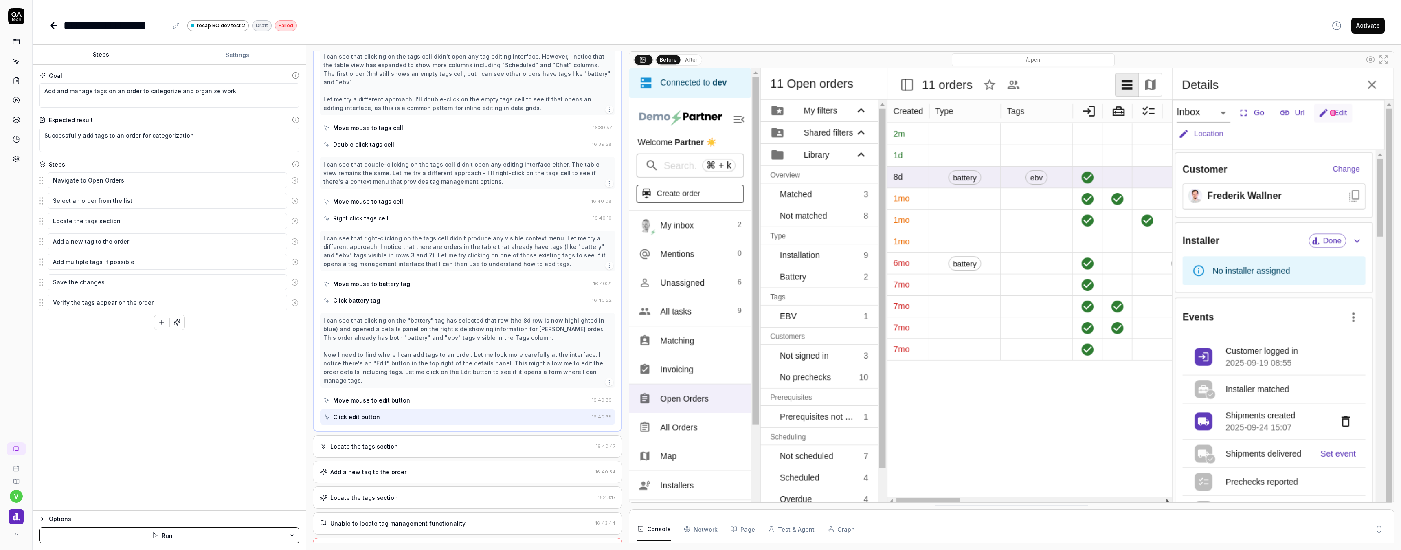
scroll to position [369, 0]
click at [413, 442] on div "Locate the tags section" at bounding box center [456, 446] width 273 height 9
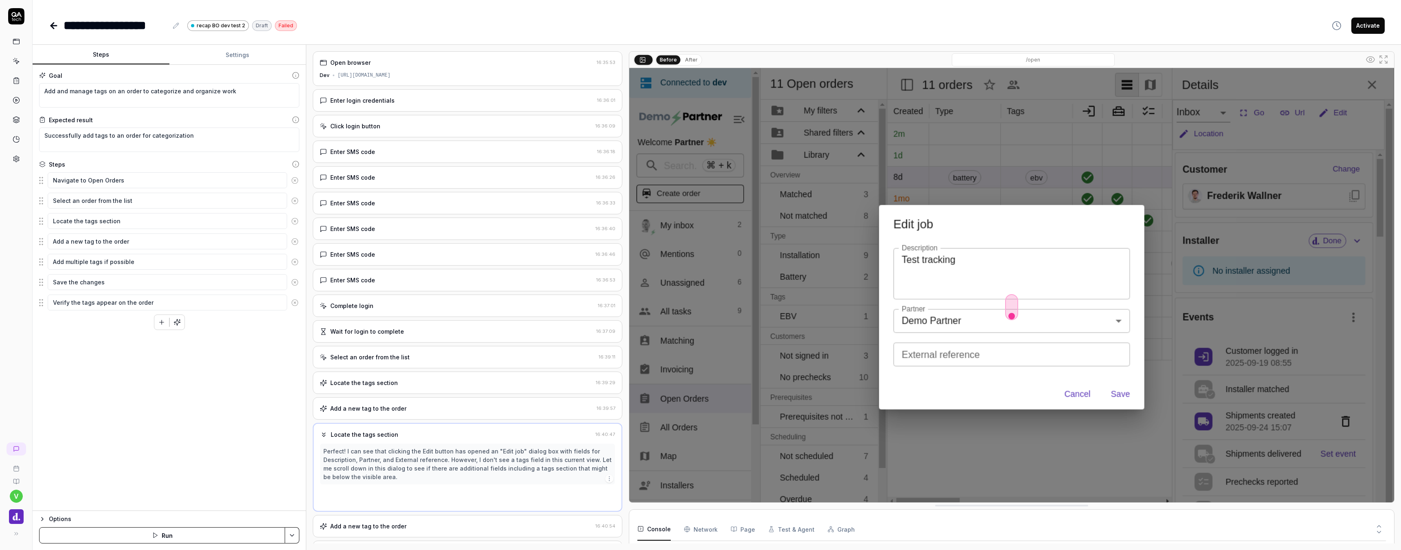
scroll to position [0, 0]
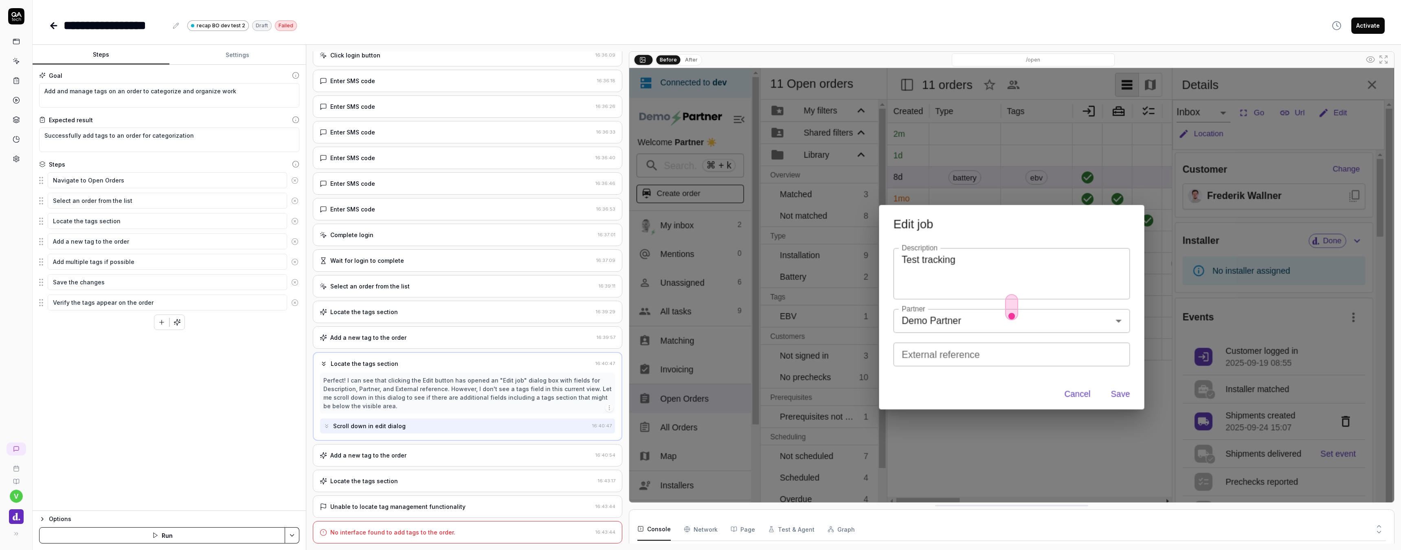
click at [404, 451] on div "Add a new tag to the order" at bounding box center [456, 455] width 272 height 9
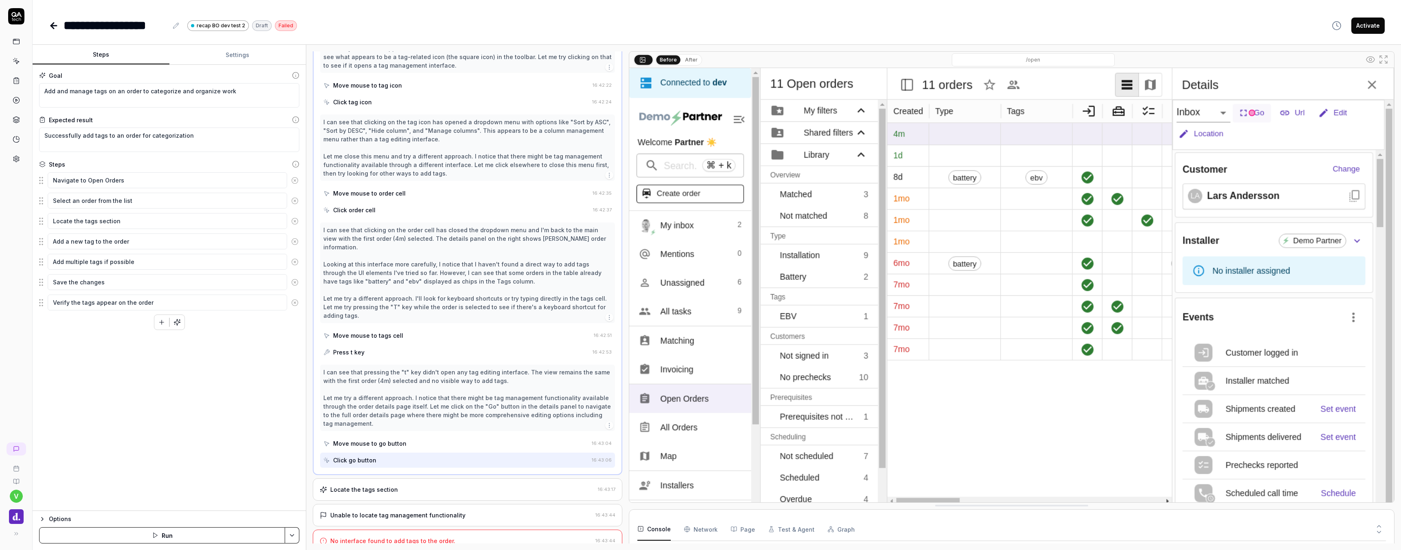
click at [398, 485] on div "Locate the tags section" at bounding box center [457, 489] width 275 height 9
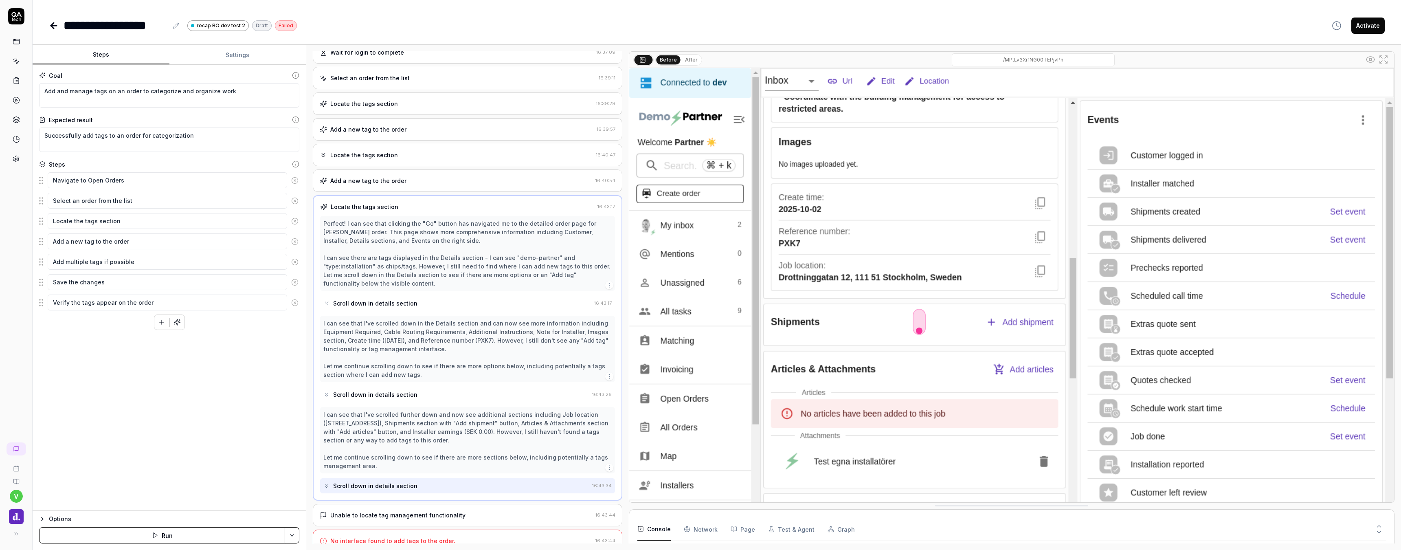
click at [404, 511] on div "Unable to locate tag management functionality 16:43:44" at bounding box center [468, 515] width 310 height 22
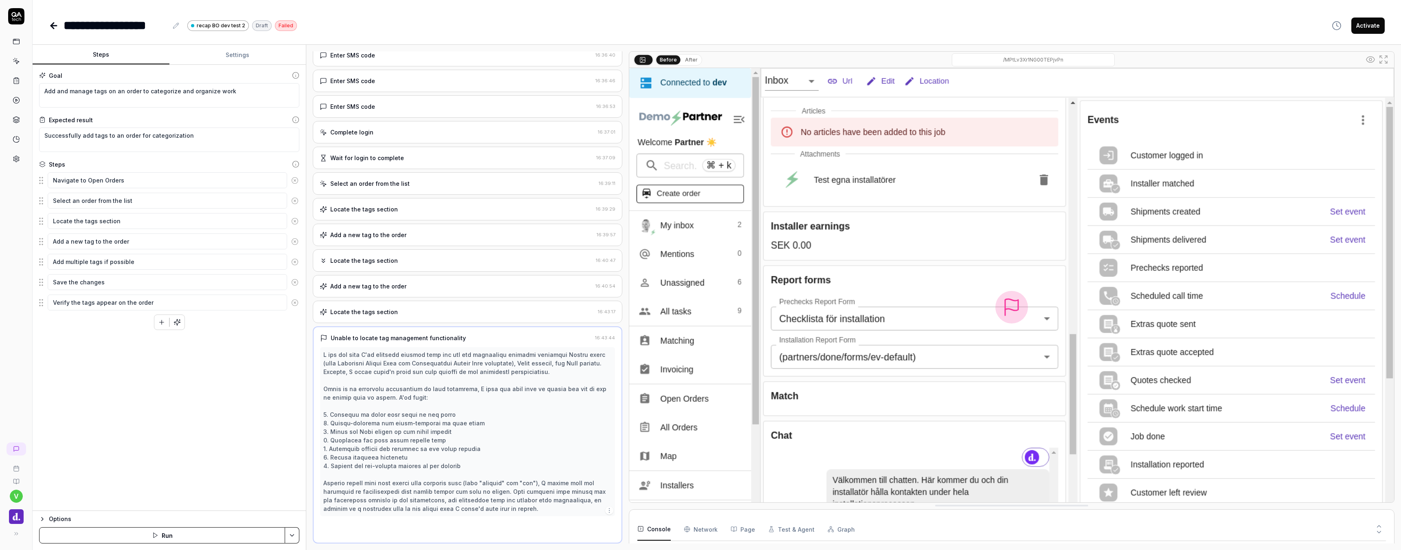
scroll to position [174, 0]
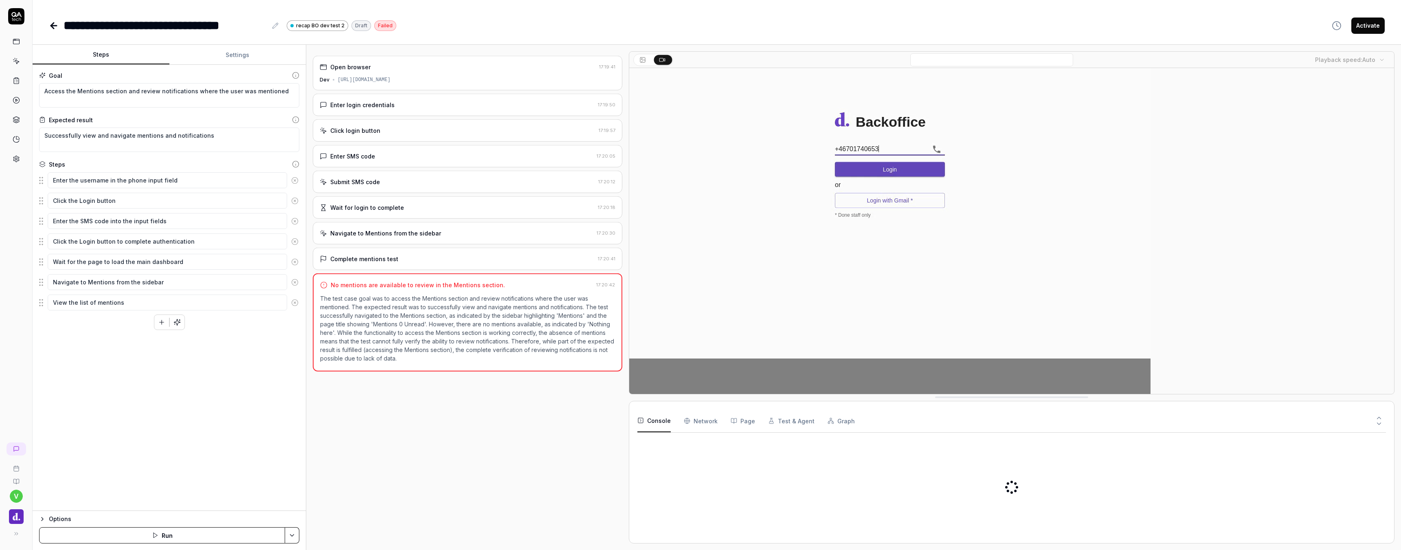
type textarea "*"
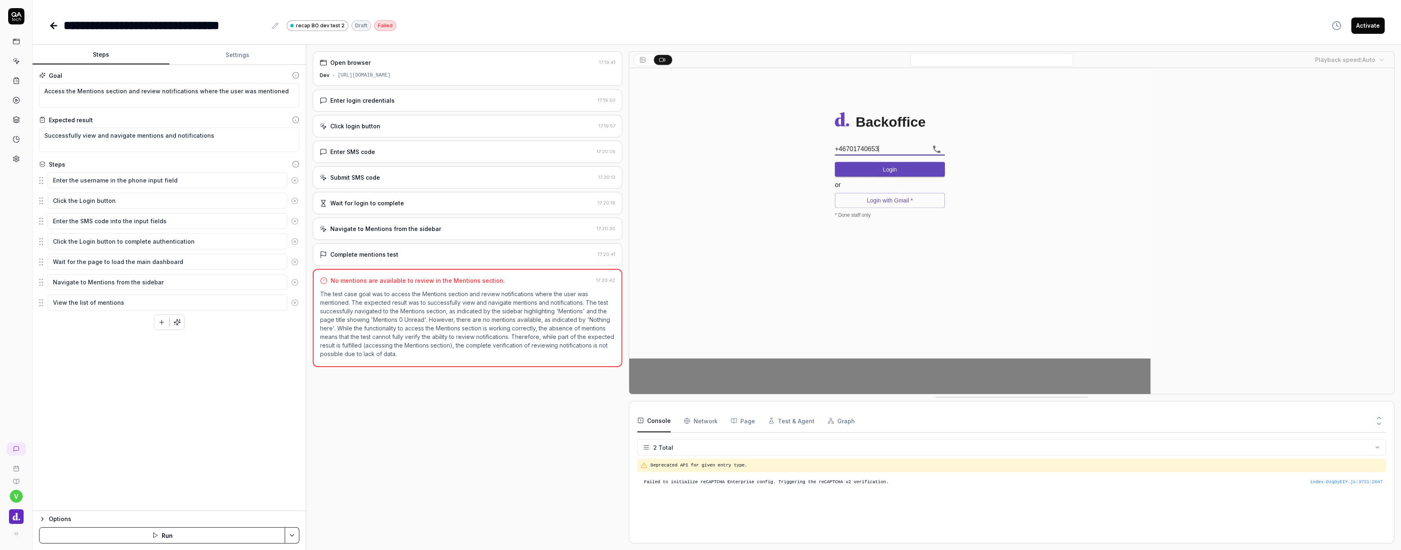
click at [367, 101] on div "Enter login credentials" at bounding box center [362, 100] width 64 height 9
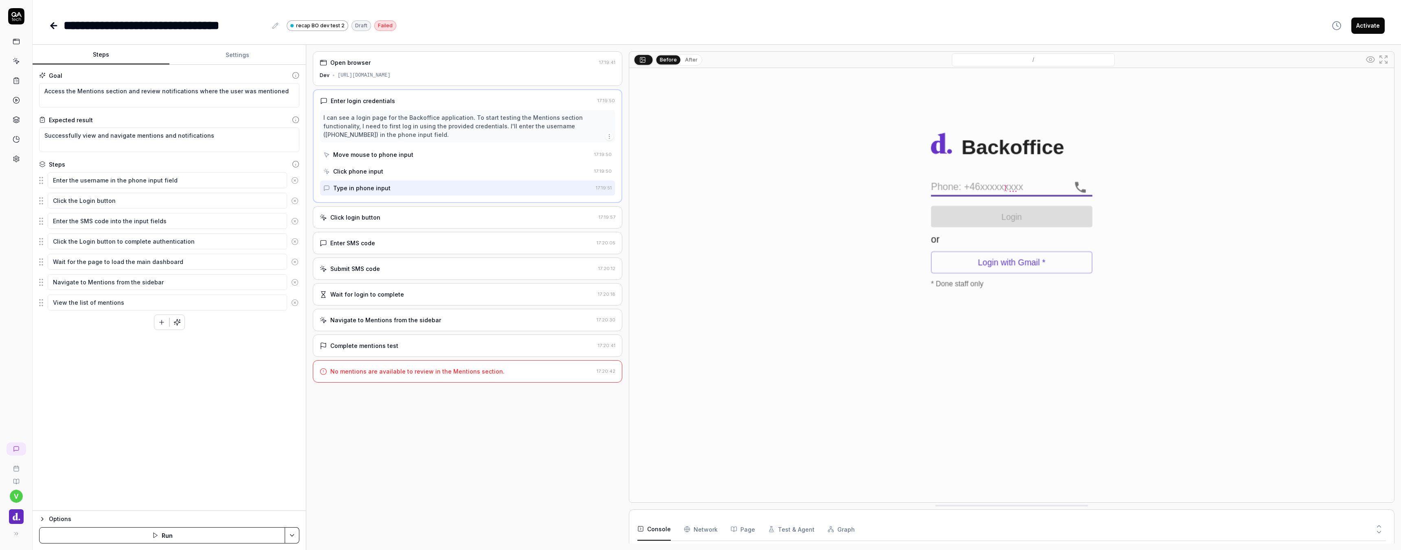
click at [373, 296] on div "Wait for login to complete" at bounding box center [367, 294] width 74 height 9
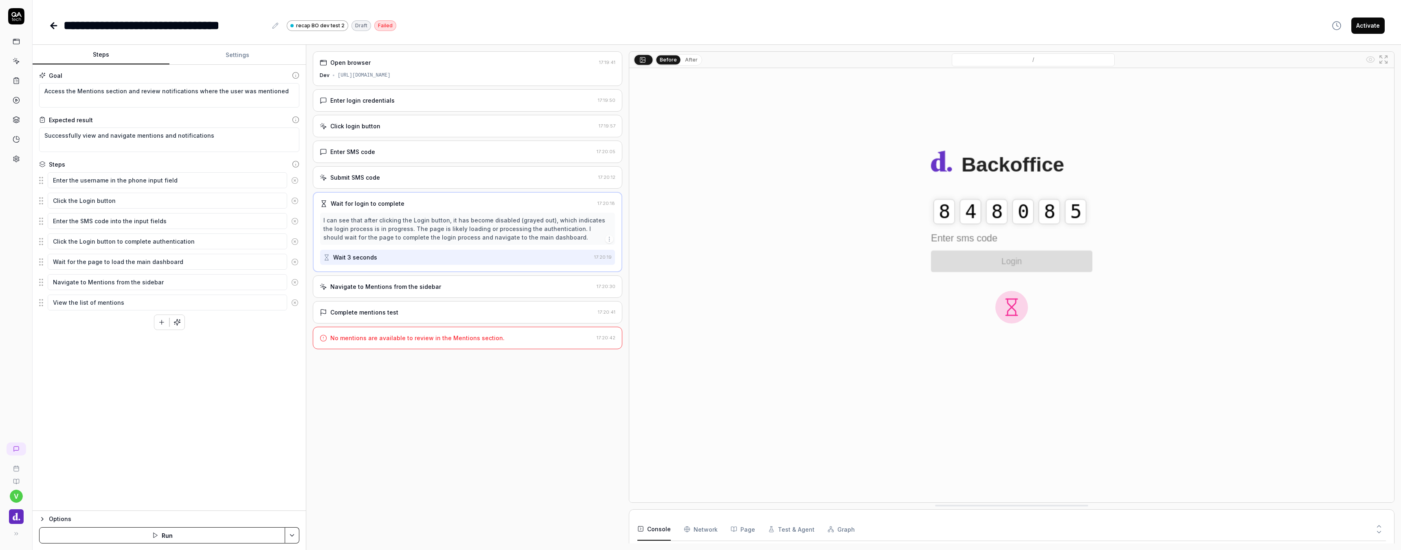
click at [367, 291] on div "Navigate to Mentions from the sidebar 17:20:30" at bounding box center [468, 286] width 310 height 22
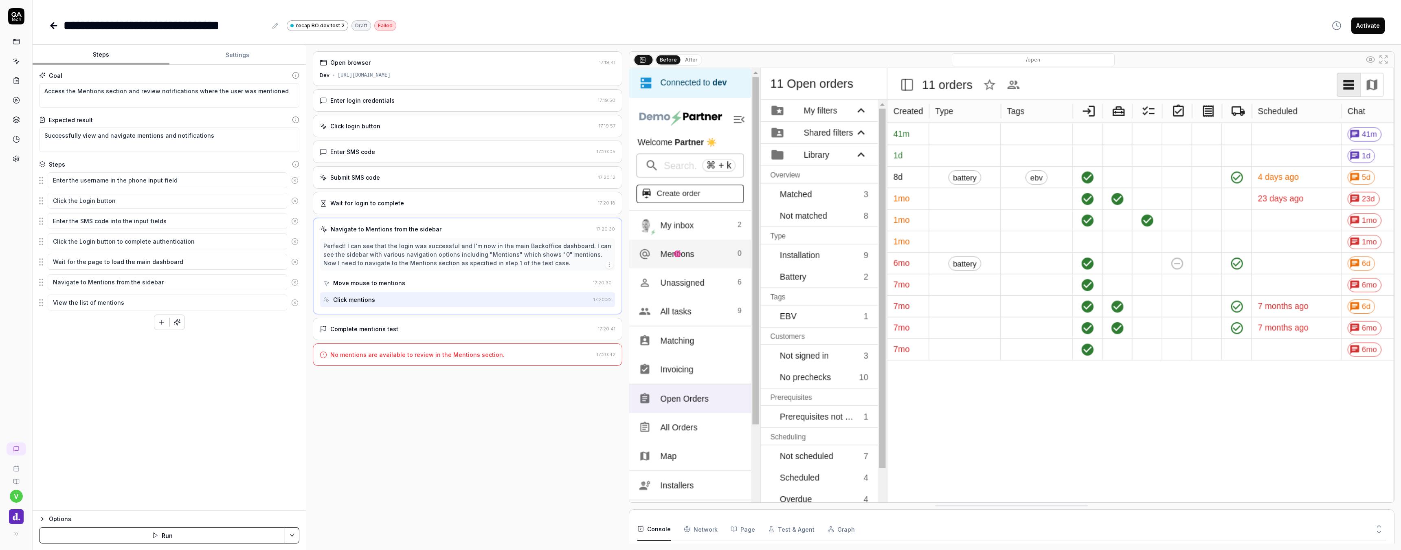
click at [367, 321] on div "Complete mentions test 17:20:41" at bounding box center [468, 329] width 310 height 22
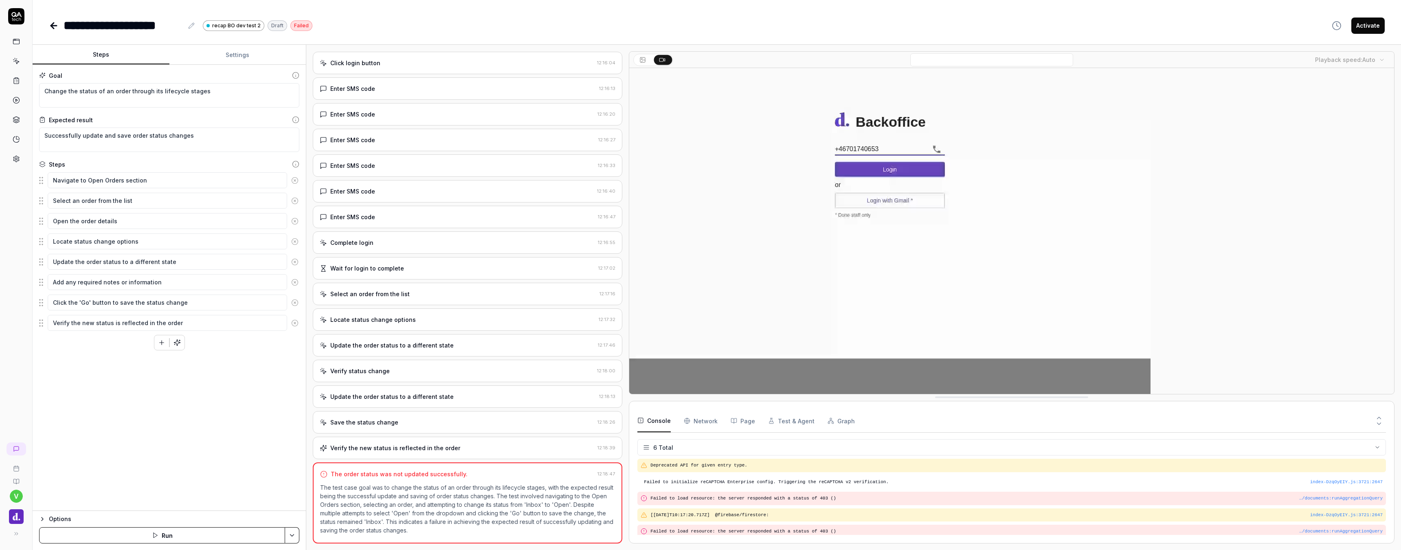
scroll to position [18, 0]
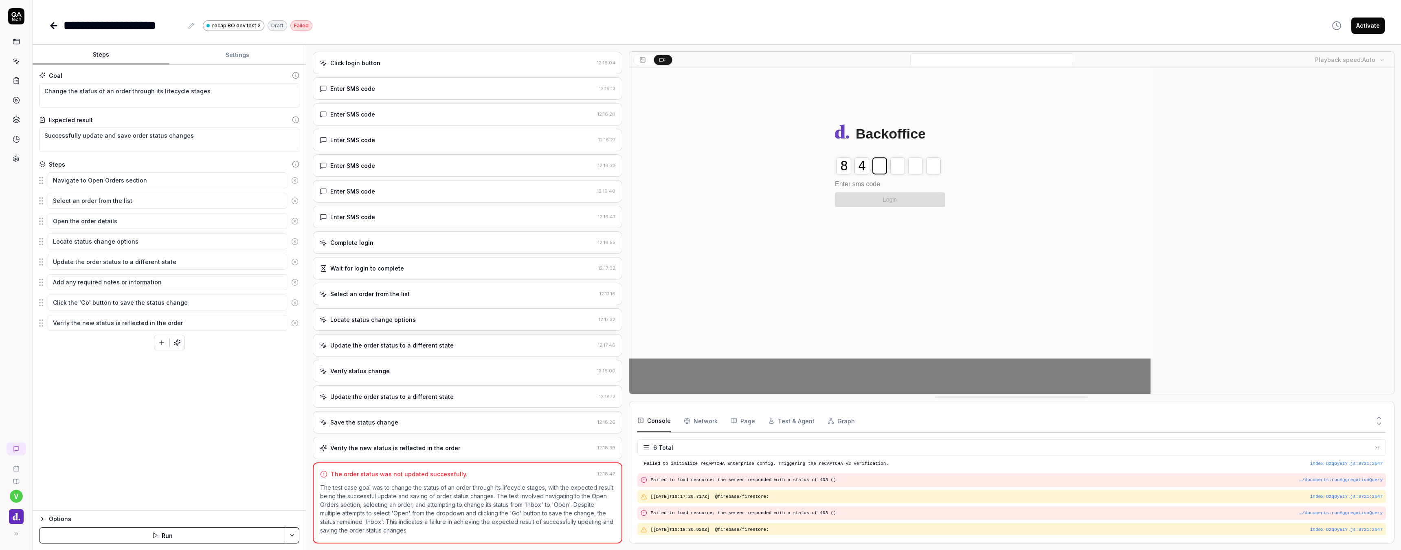
type textarea "*"
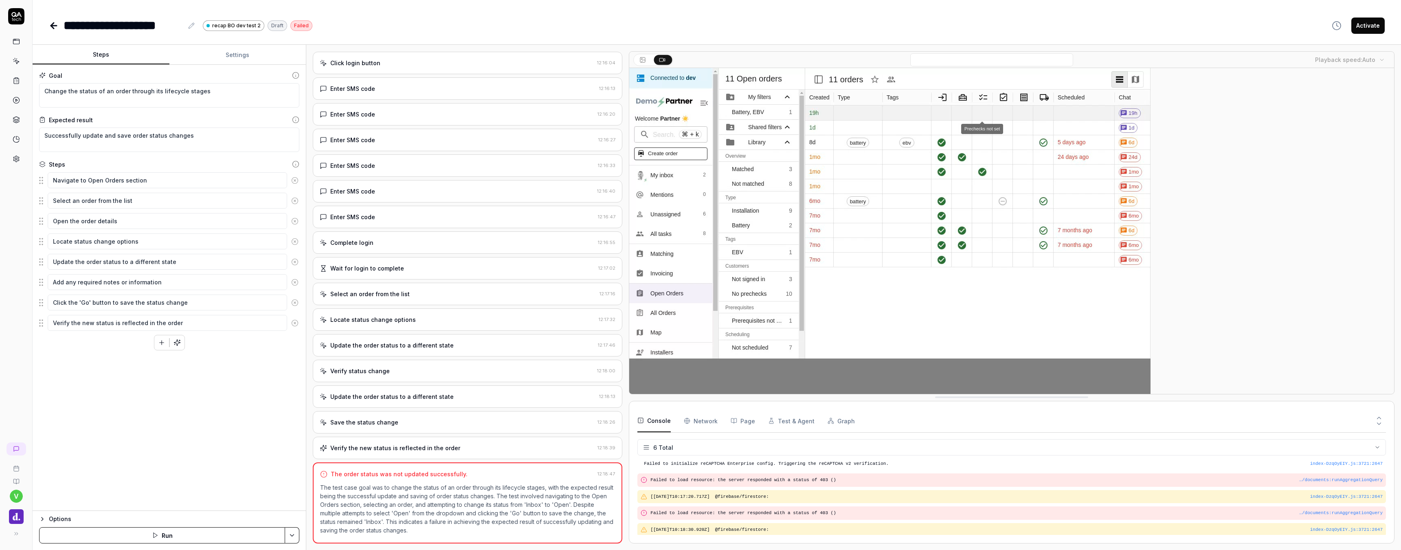
click at [379, 297] on div "Select an order from the list" at bounding box center [369, 294] width 79 height 9
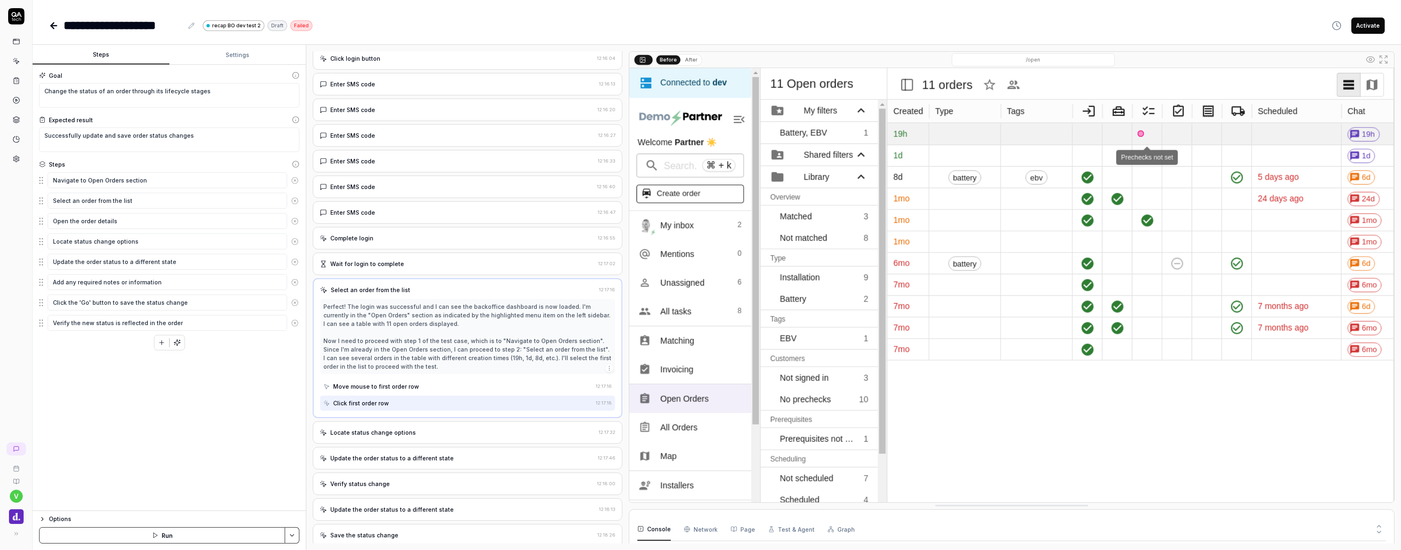
scroll to position [70, 0]
click at [403, 425] on div "Locate status change options" at bounding box center [373, 429] width 86 height 9
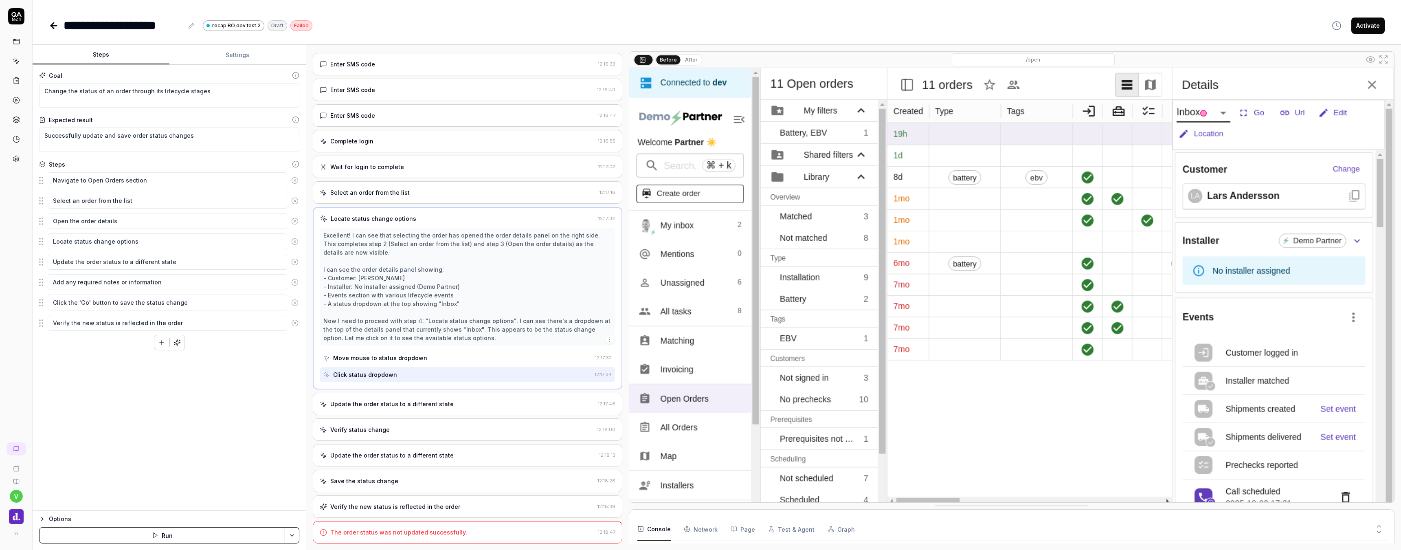
click at [382, 404] on div "Update the order status to a different state" at bounding box center [391, 404] width 123 height 9
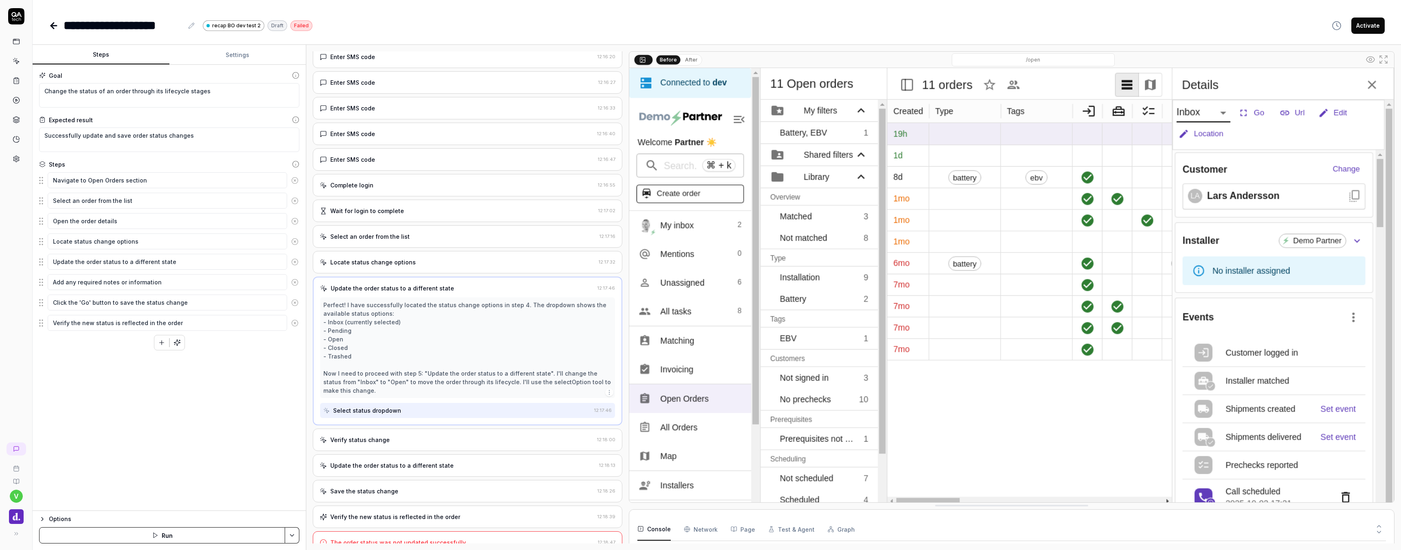
scroll to position [126, 0]
click at [373, 434] on div "Verify status change" at bounding box center [359, 434] width 59 height 9
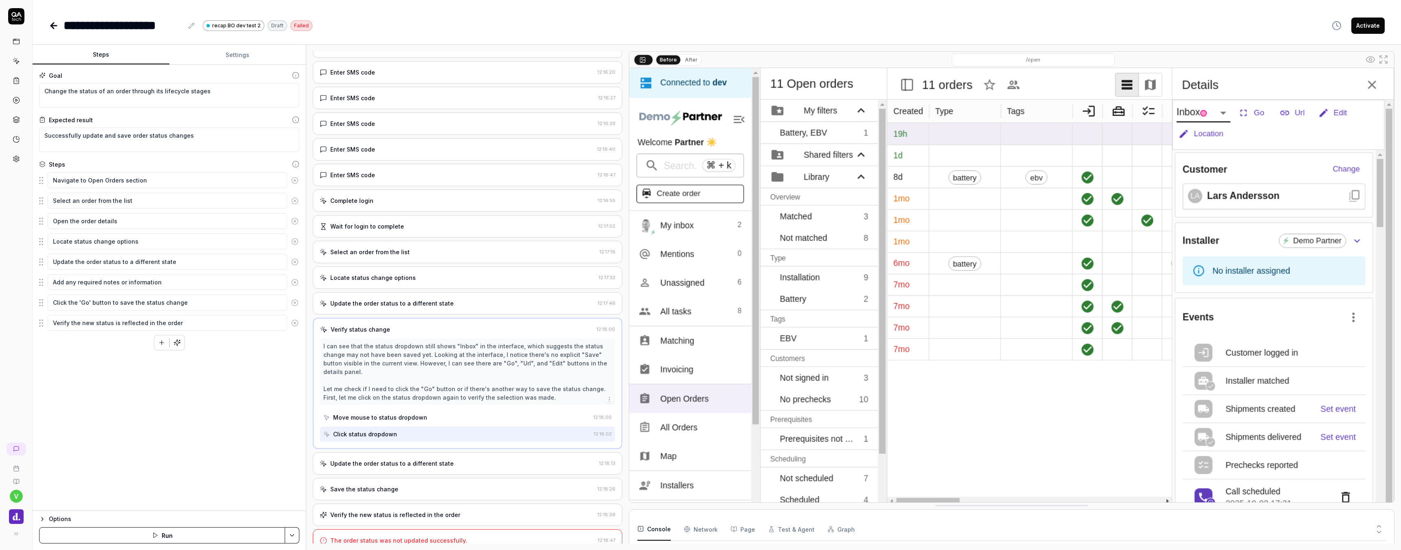
scroll to position [105, 0]
click at [412, 459] on div "Update the order status to a different state" at bounding box center [391, 463] width 123 height 9
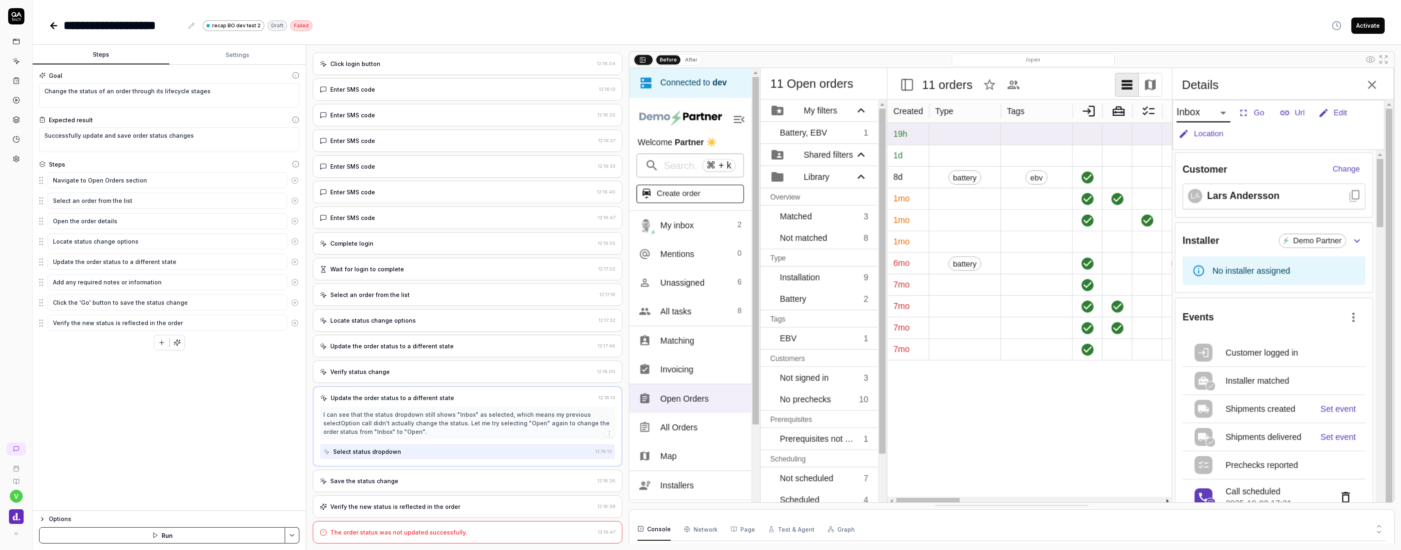
scroll to position [0, 0]
click at [406, 483] on div "Save the status change" at bounding box center [457, 481] width 275 height 9
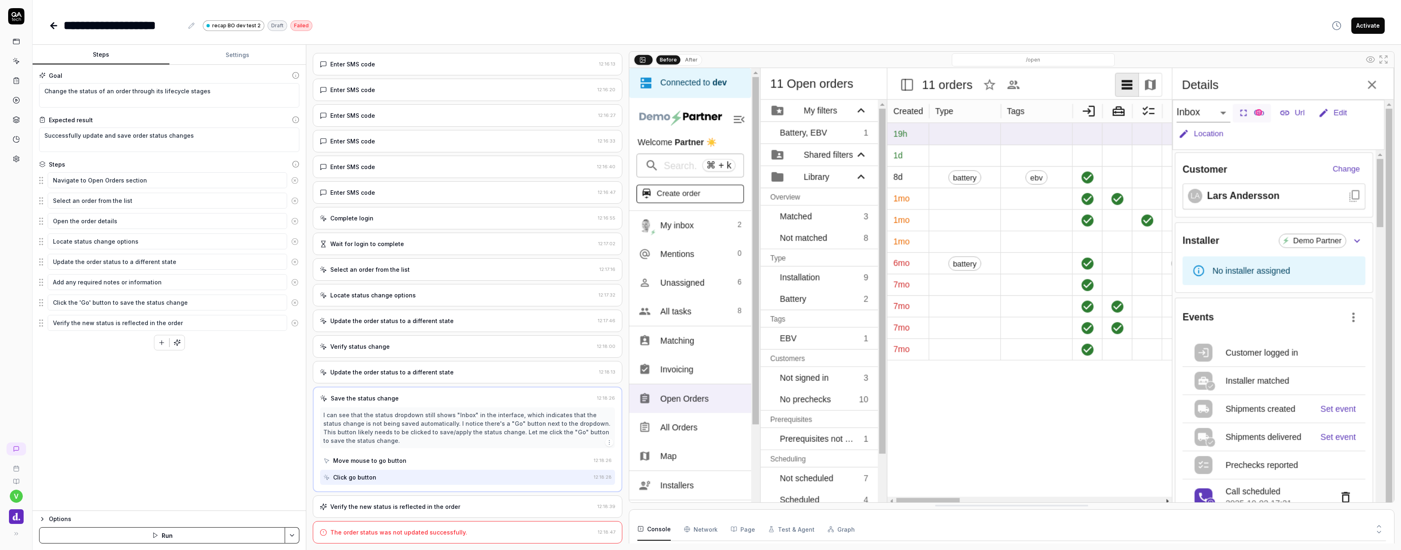
scroll to position [88, 0]
